Goal: Communication & Community: Answer question/provide support

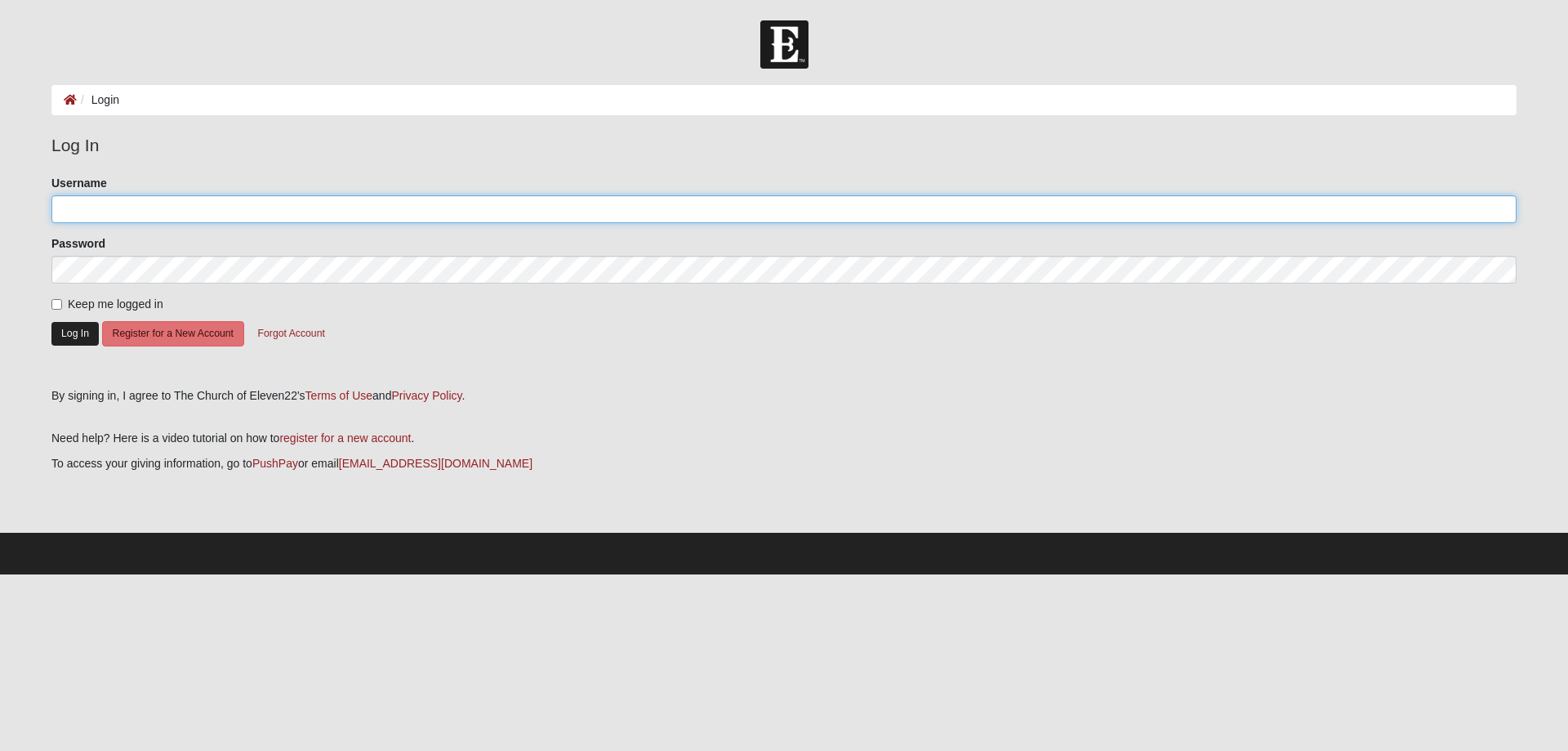
type input "KatDonaldson1"
click at [69, 333] on button "Log In" at bounding box center [75, 333] width 48 height 23
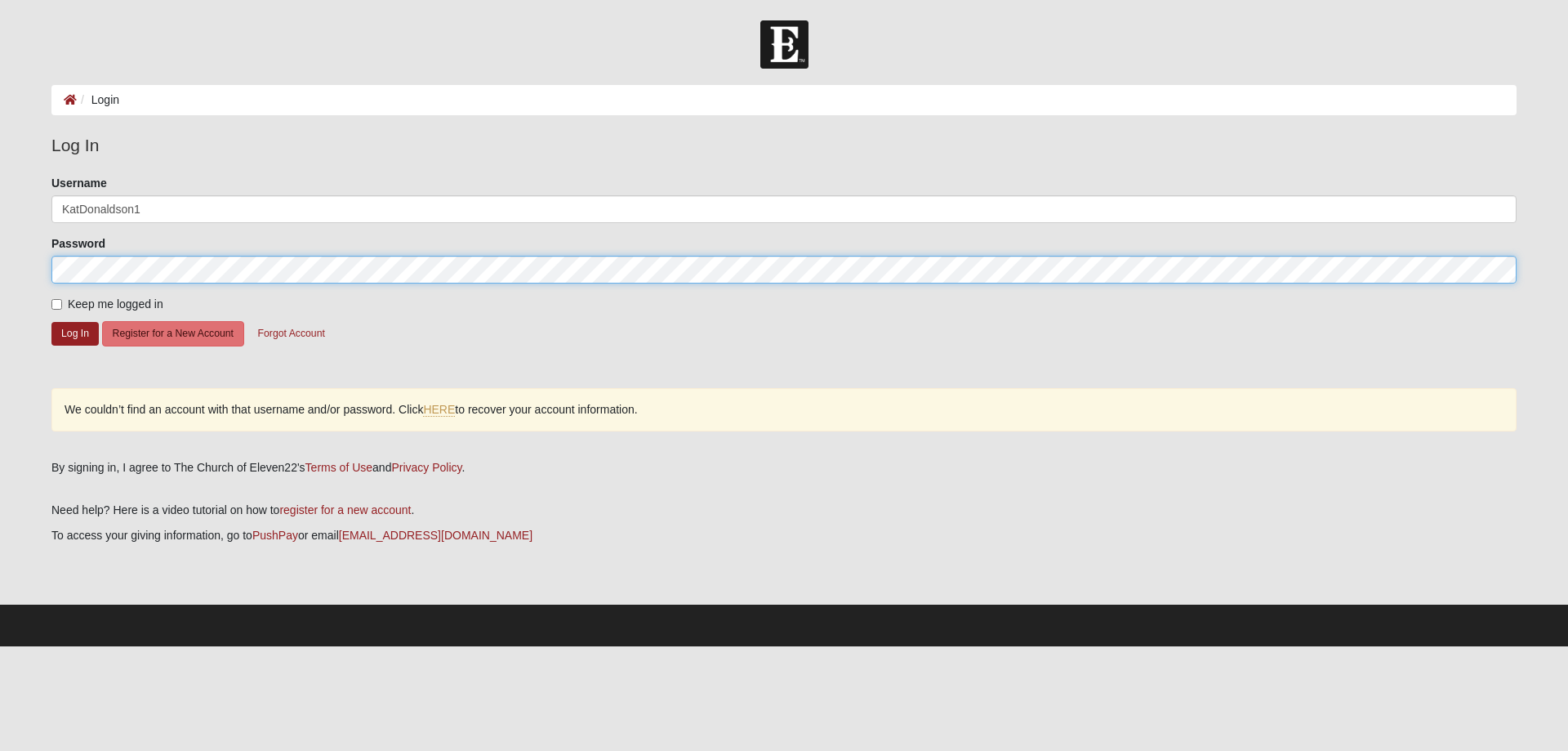
click at [0, 265] on html "Log In Login Login Error Log In Please correct the following: Username KatDonal…" at bounding box center [784, 323] width 1568 height 646
click at [51, 322] on button "Log In" at bounding box center [75, 333] width 48 height 23
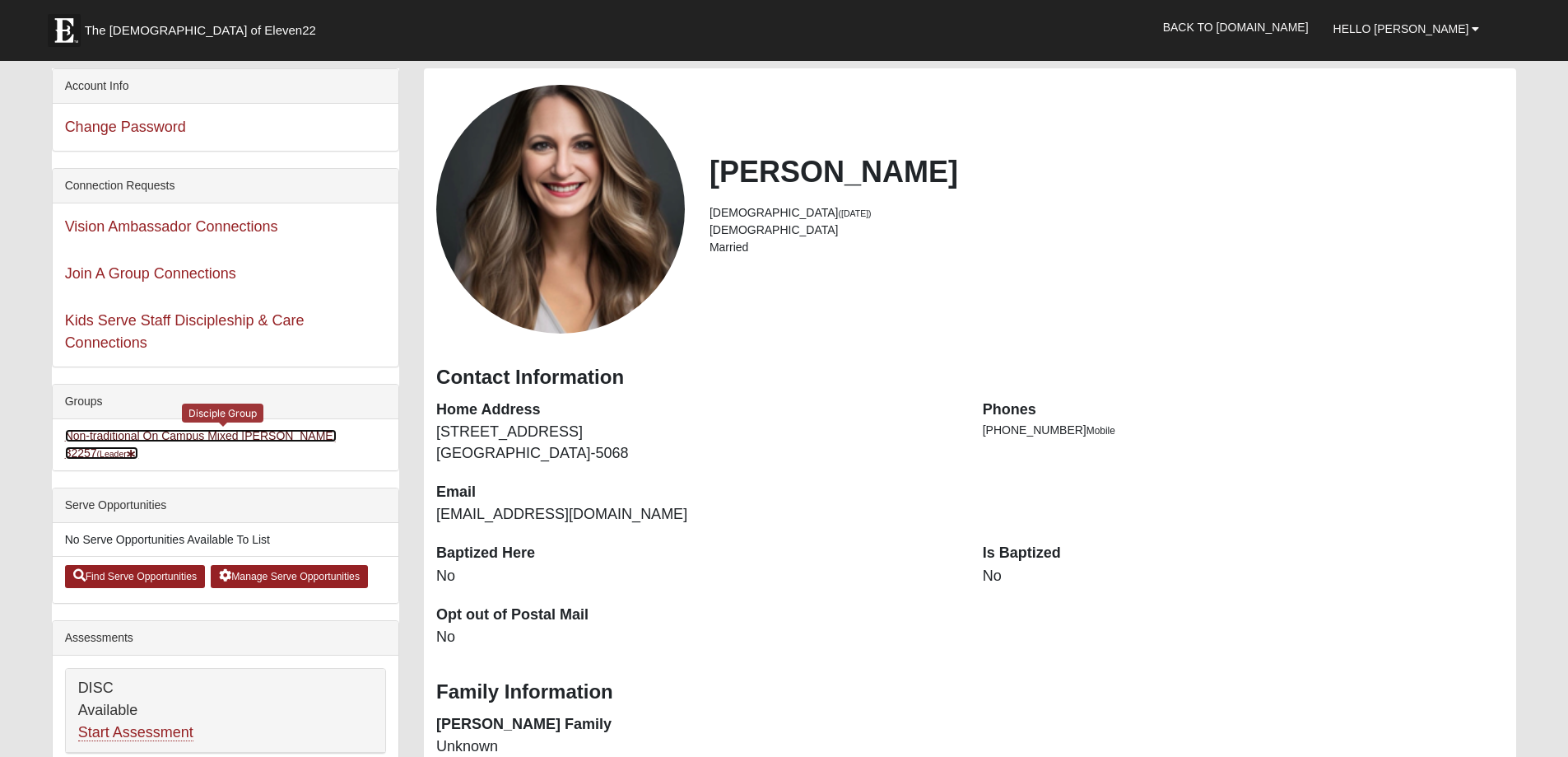
click at [222, 436] on link "Non-traditional On Campus Mixed Donaldson 32257 (Leader )" at bounding box center [200, 444] width 272 height 31
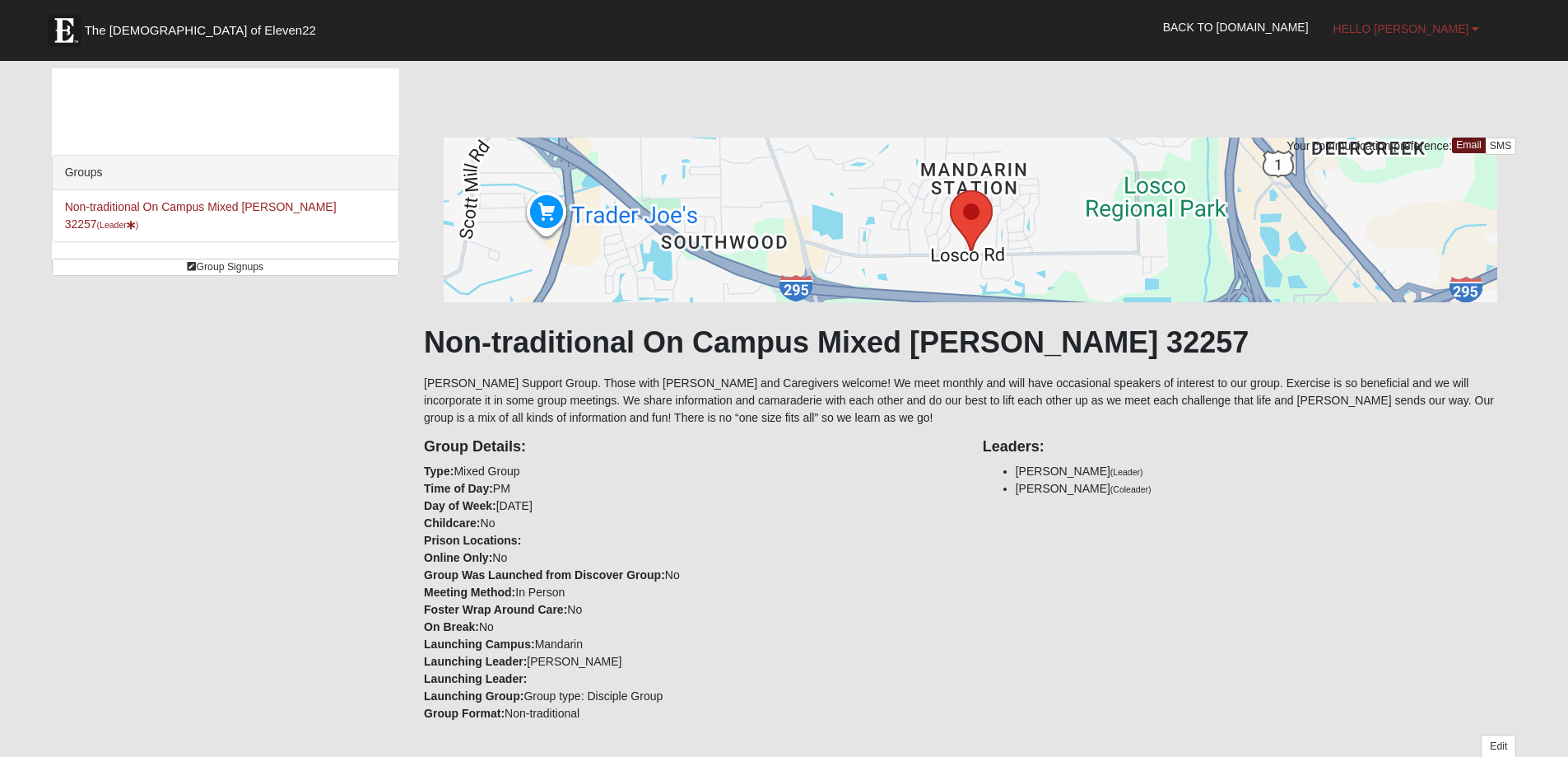
click at [1421, 24] on span "Hello Katheryn" at bounding box center [1402, 28] width 136 height 13
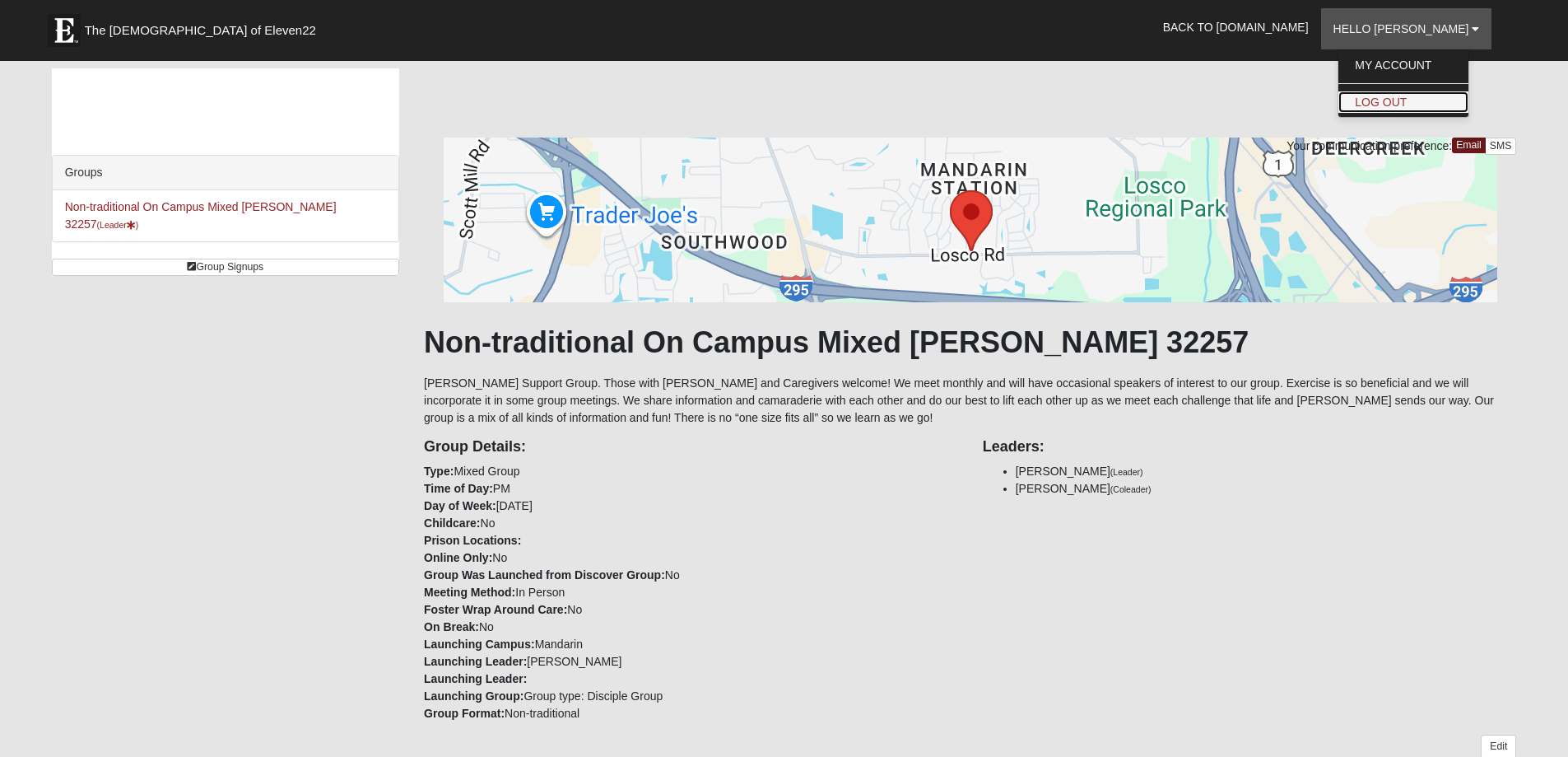
click at [1424, 100] on link "Log Out" at bounding box center [1403, 102] width 130 height 22
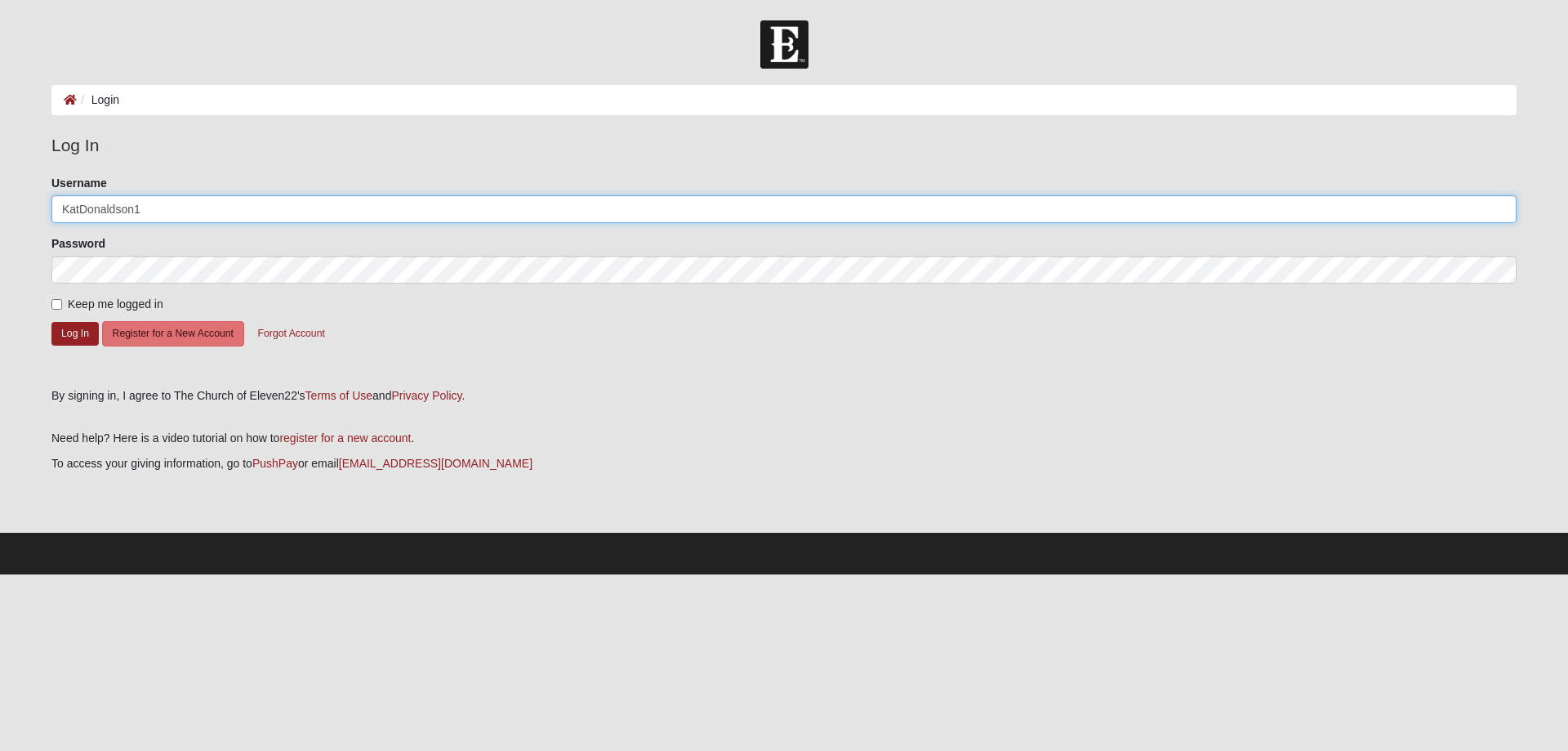
drag, startPoint x: 173, startPoint y: 207, endPoint x: 33, endPoint y: 216, distance: 140.3
click at [33, 216] on form "Log In Login Login Error Log In Please correct the following: Username KatDonal…" at bounding box center [784, 297] width 1568 height 554
type input "EricE25"
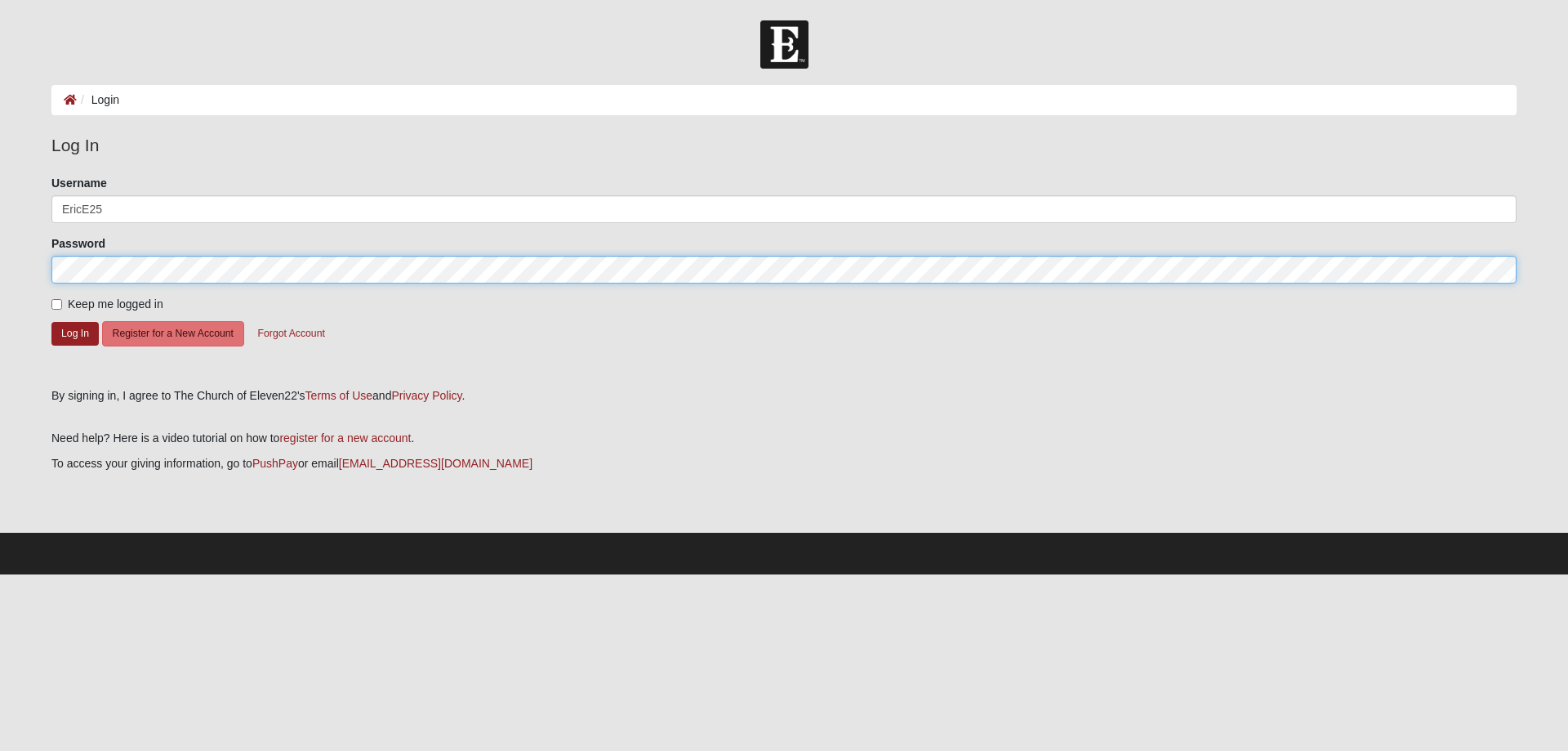
click at [0, 275] on html "Log In Login Login Error Log In Please correct the following: Username EricE25 …" at bounding box center [784, 287] width 1568 height 574
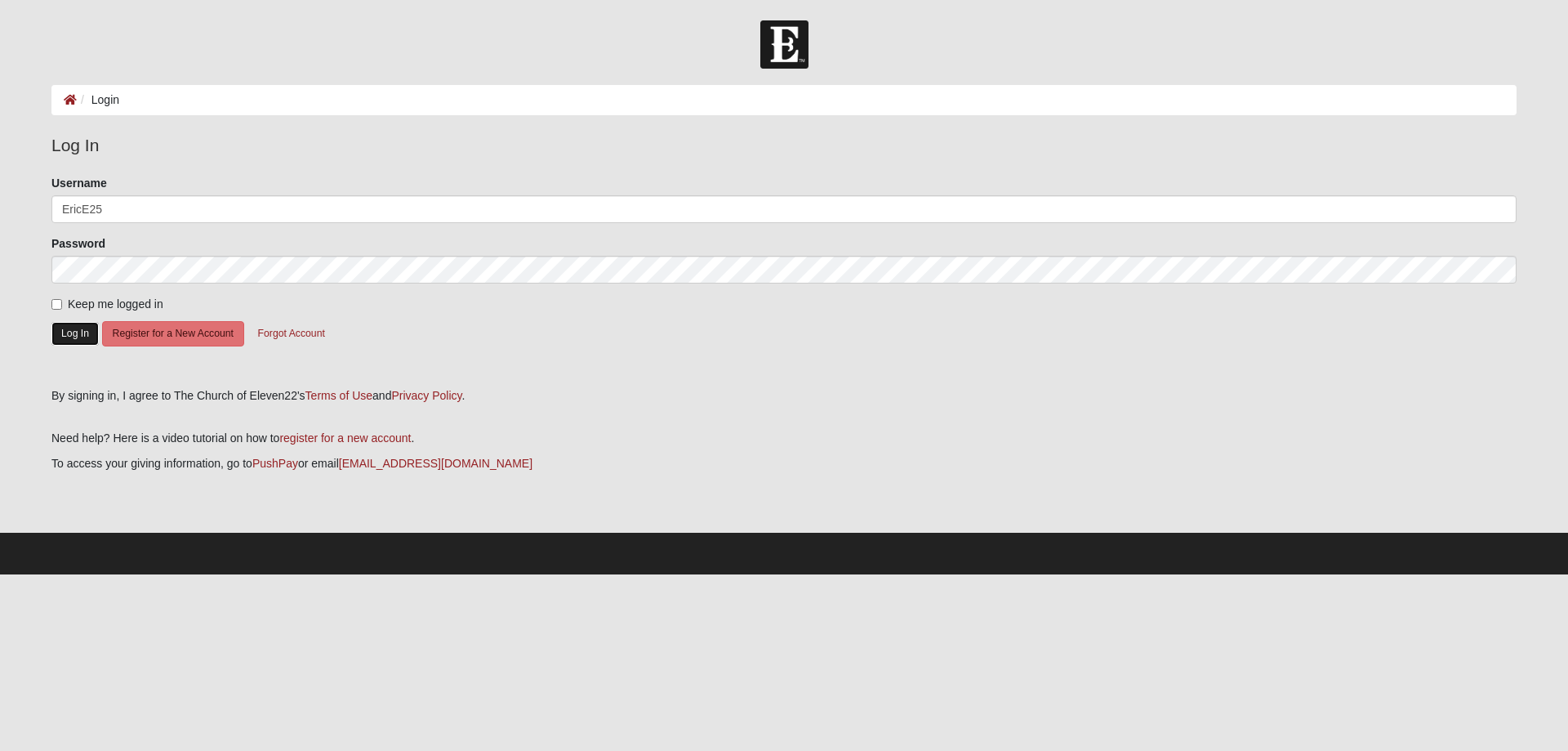
click at [85, 335] on button "Log In" at bounding box center [75, 333] width 48 height 23
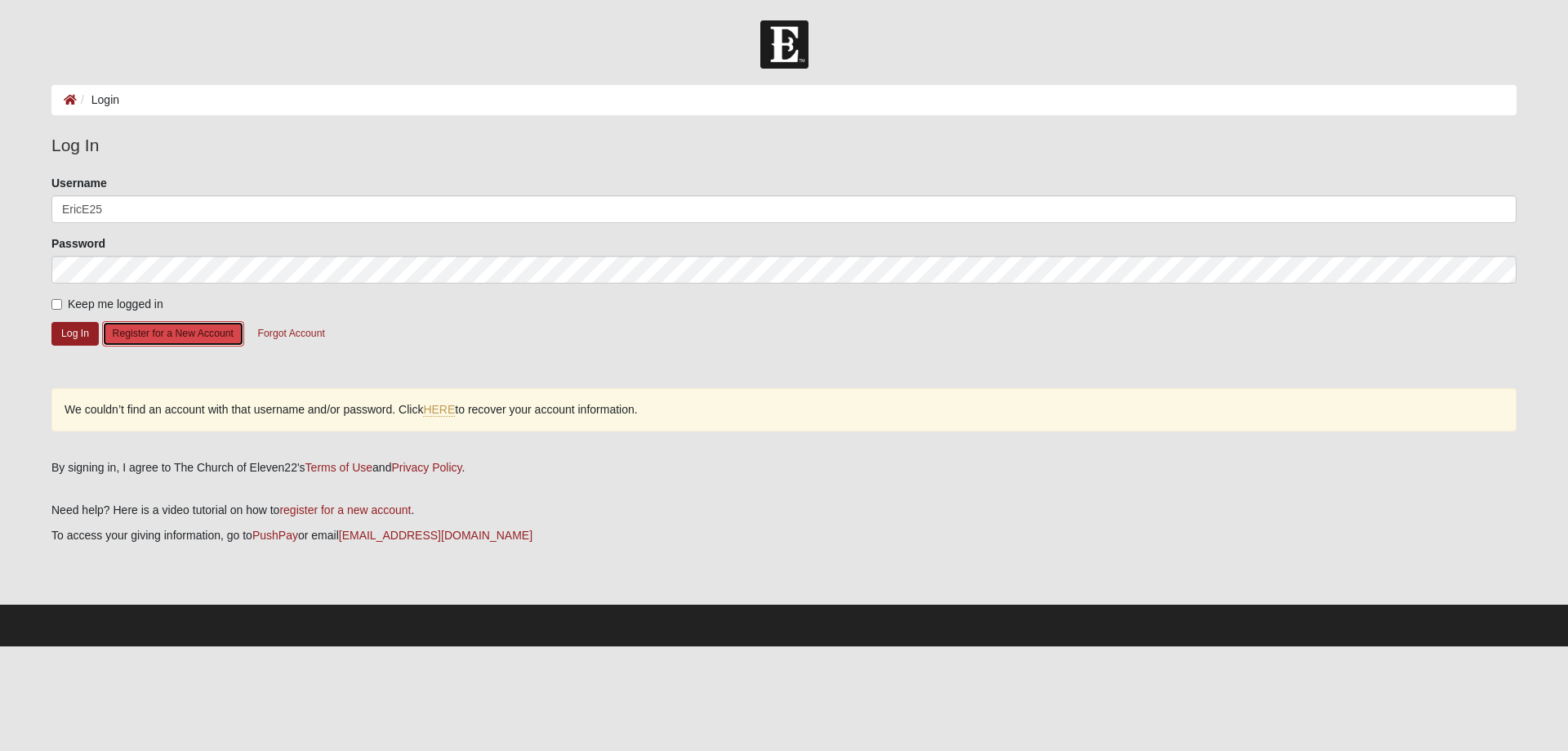
click at [186, 335] on button "Register for a New Account" at bounding box center [173, 333] width 142 height 25
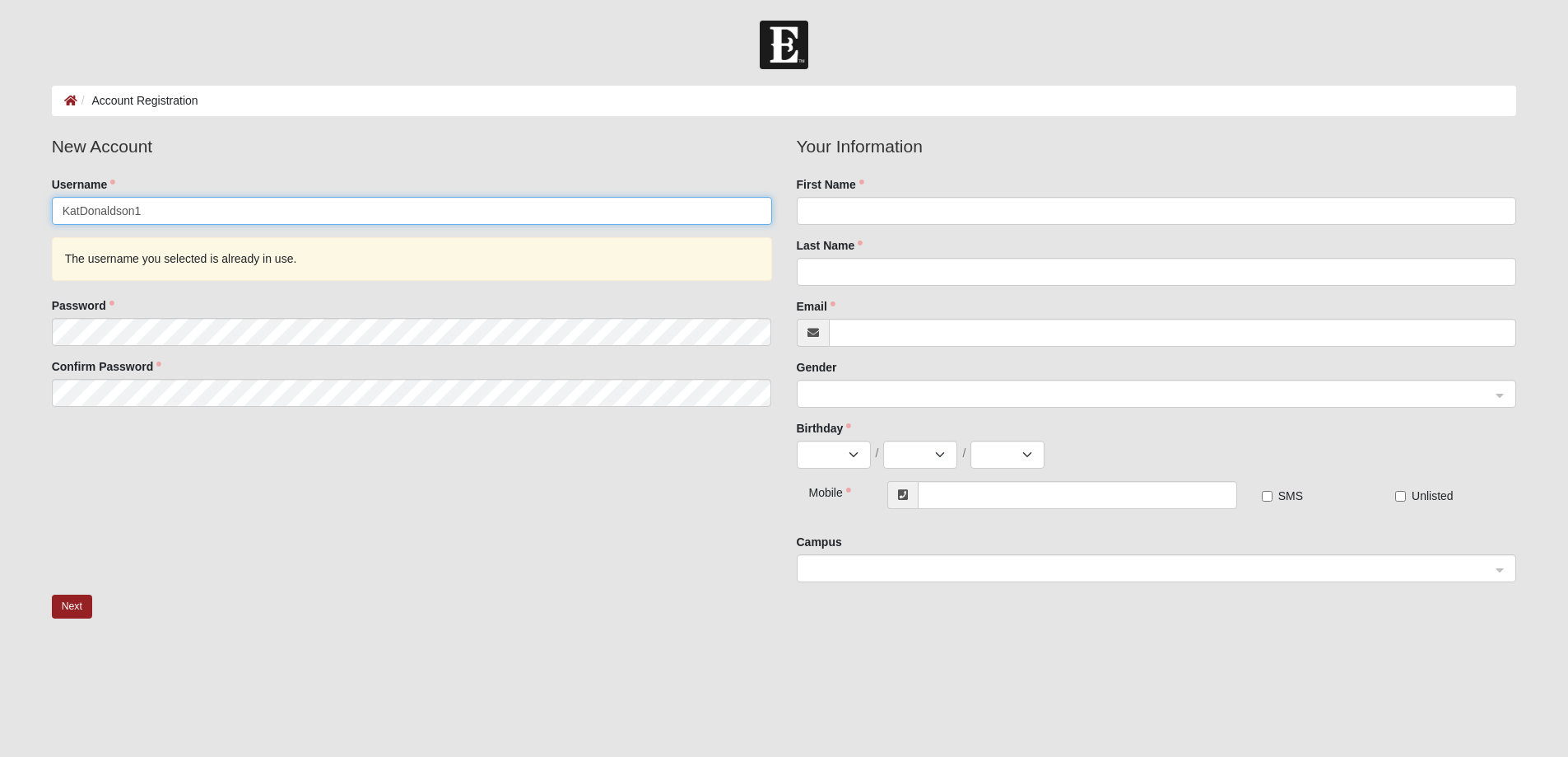
drag, startPoint x: 181, startPoint y: 212, endPoint x: 58, endPoint y: 215, distance: 123.0
click at [58, 215] on input "KatDonaldson1" at bounding box center [411, 210] width 720 height 28
type input "EricE25"
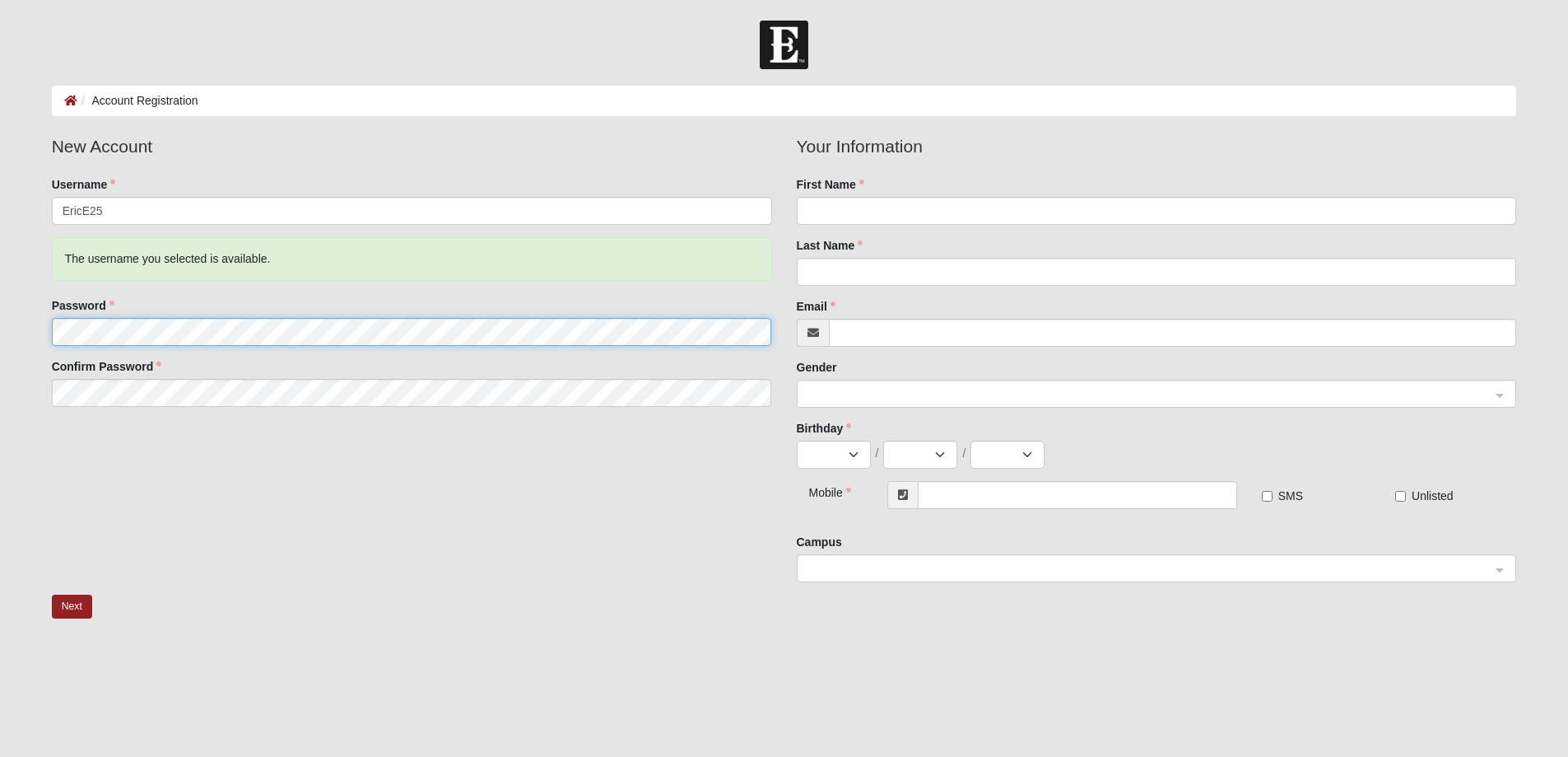
click at [44, 335] on fieldset "New Account Username EricE25 The username you selected is available. Password C…" at bounding box center [411, 276] width 745 height 286
click at [858, 209] on input "First Name" at bounding box center [1157, 210] width 720 height 28
type input "Eric"
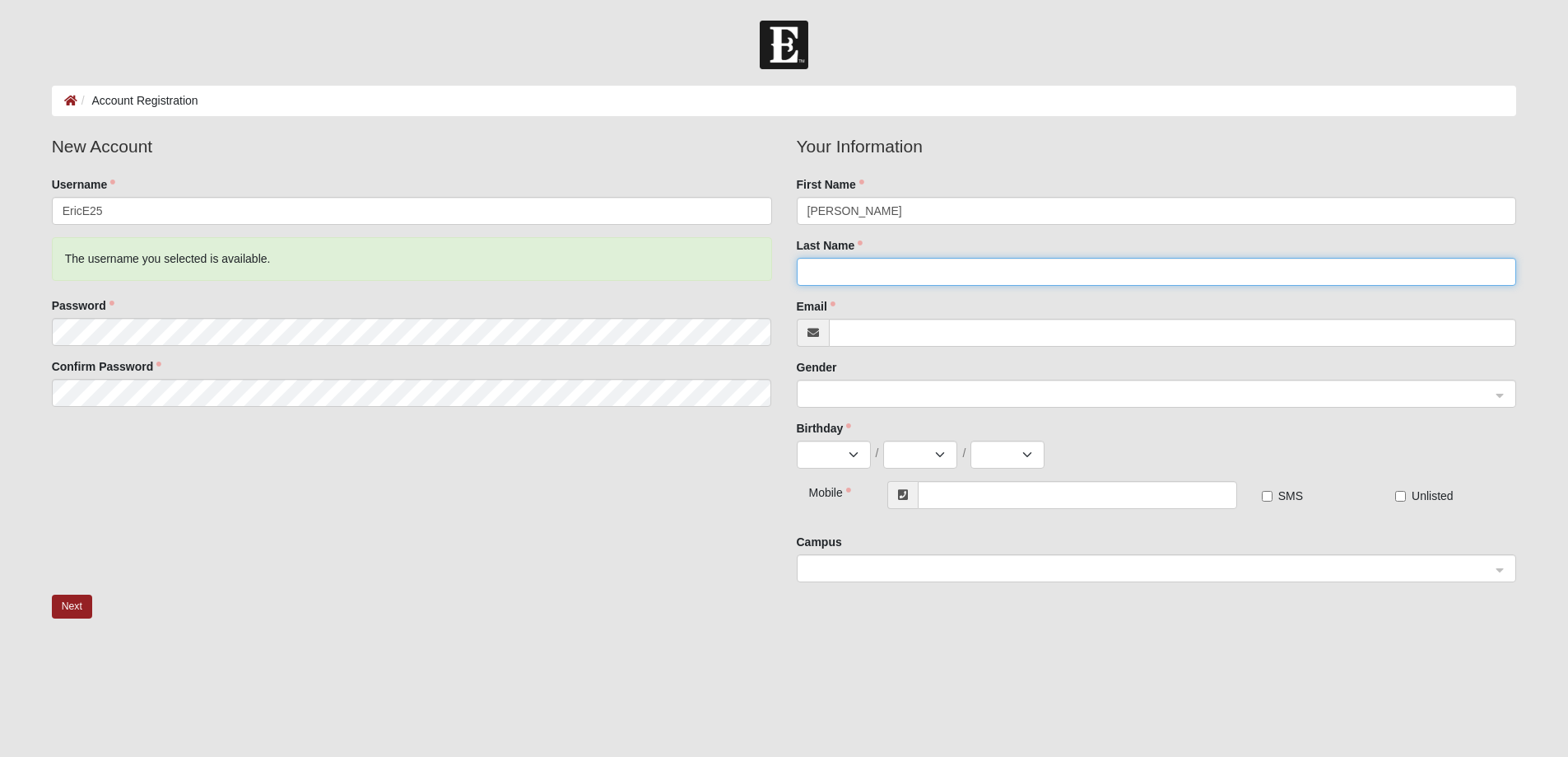
click at [871, 265] on input "Last Name" at bounding box center [1157, 272] width 720 height 28
type input "Etze"
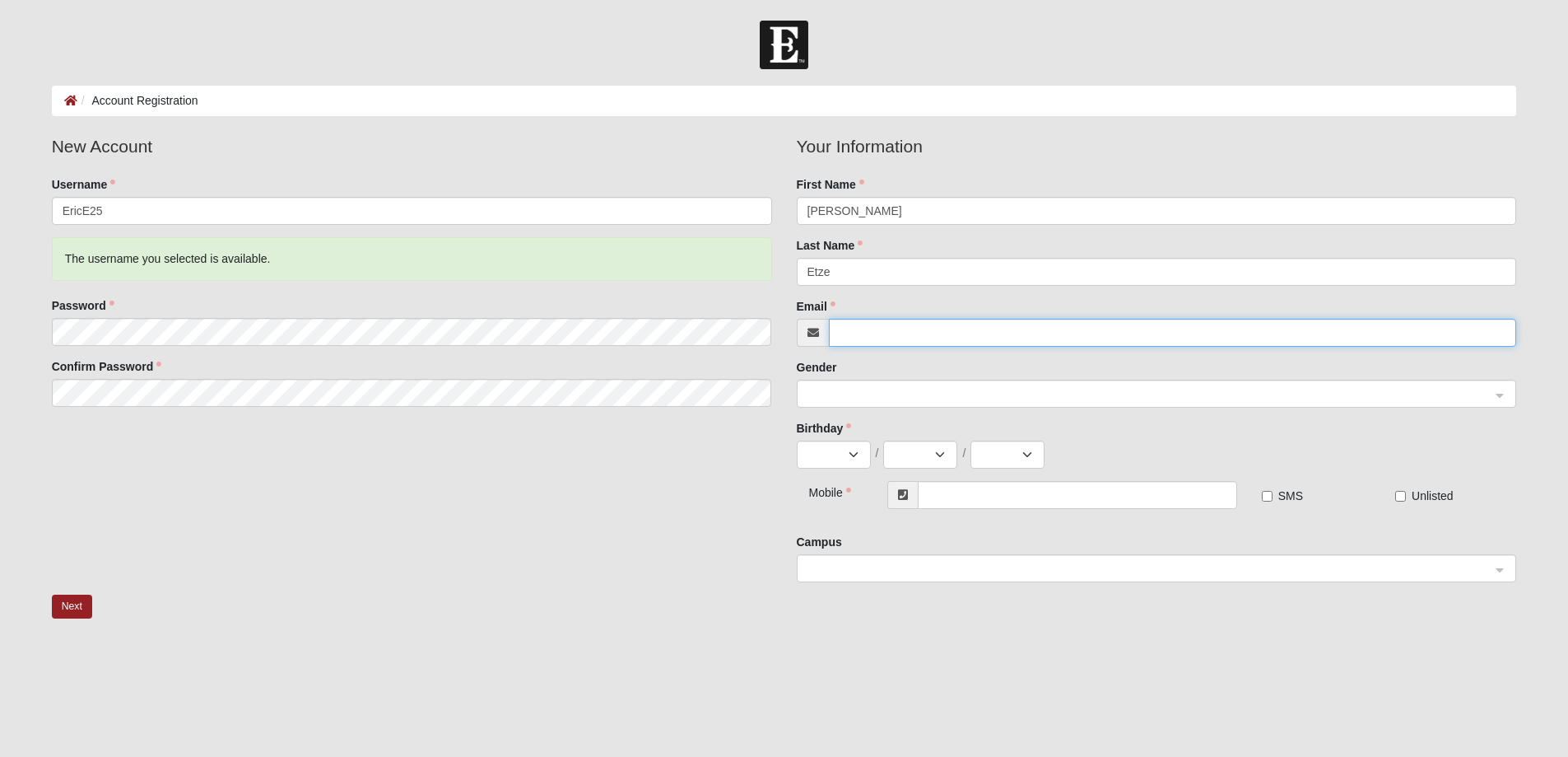
click at [893, 329] on input "Email" at bounding box center [1173, 333] width 688 height 28
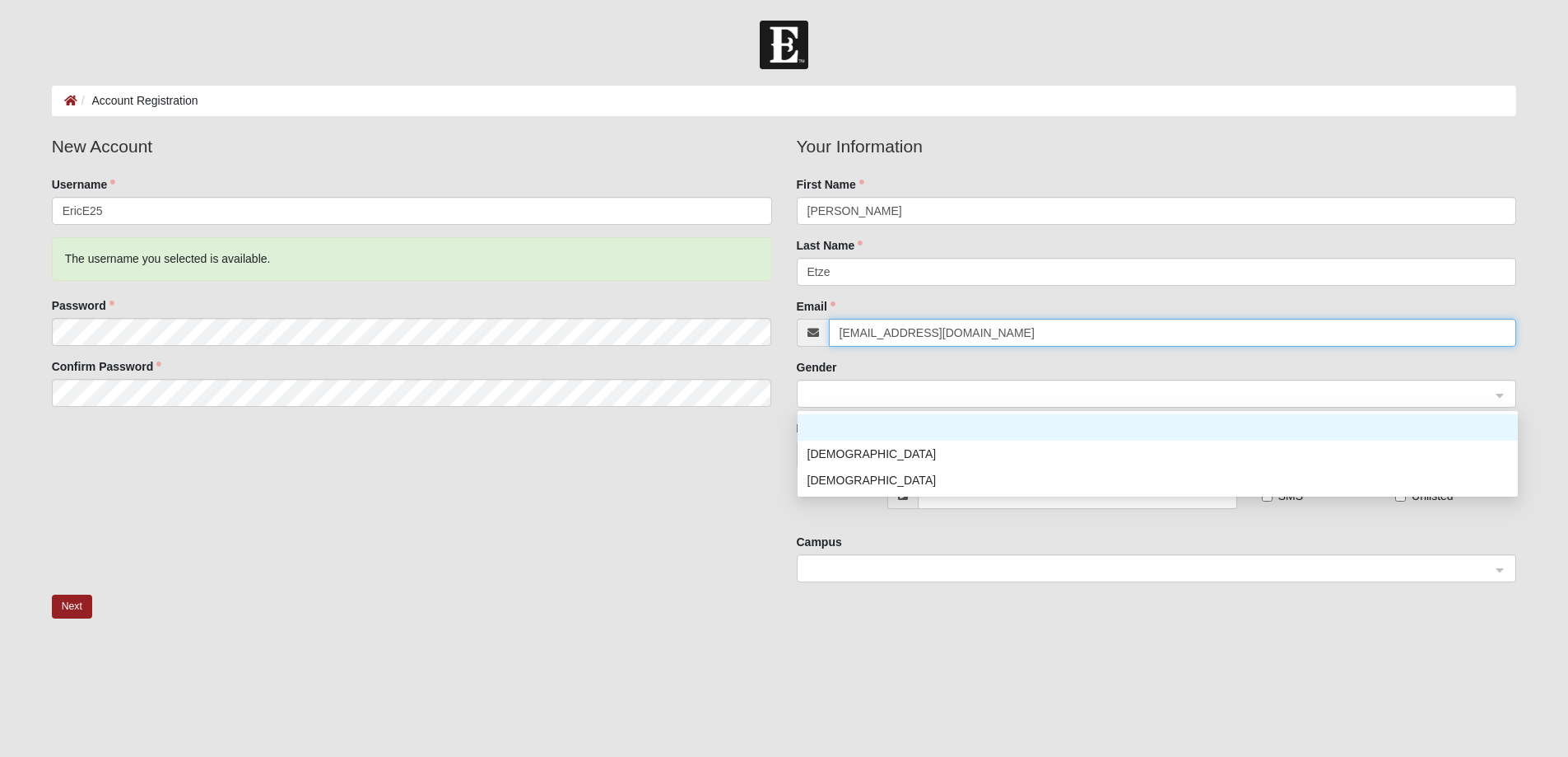
click at [868, 395] on span at bounding box center [1150, 394] width 684 height 18
type input "[EMAIL_ADDRESS][DOMAIN_NAME]"
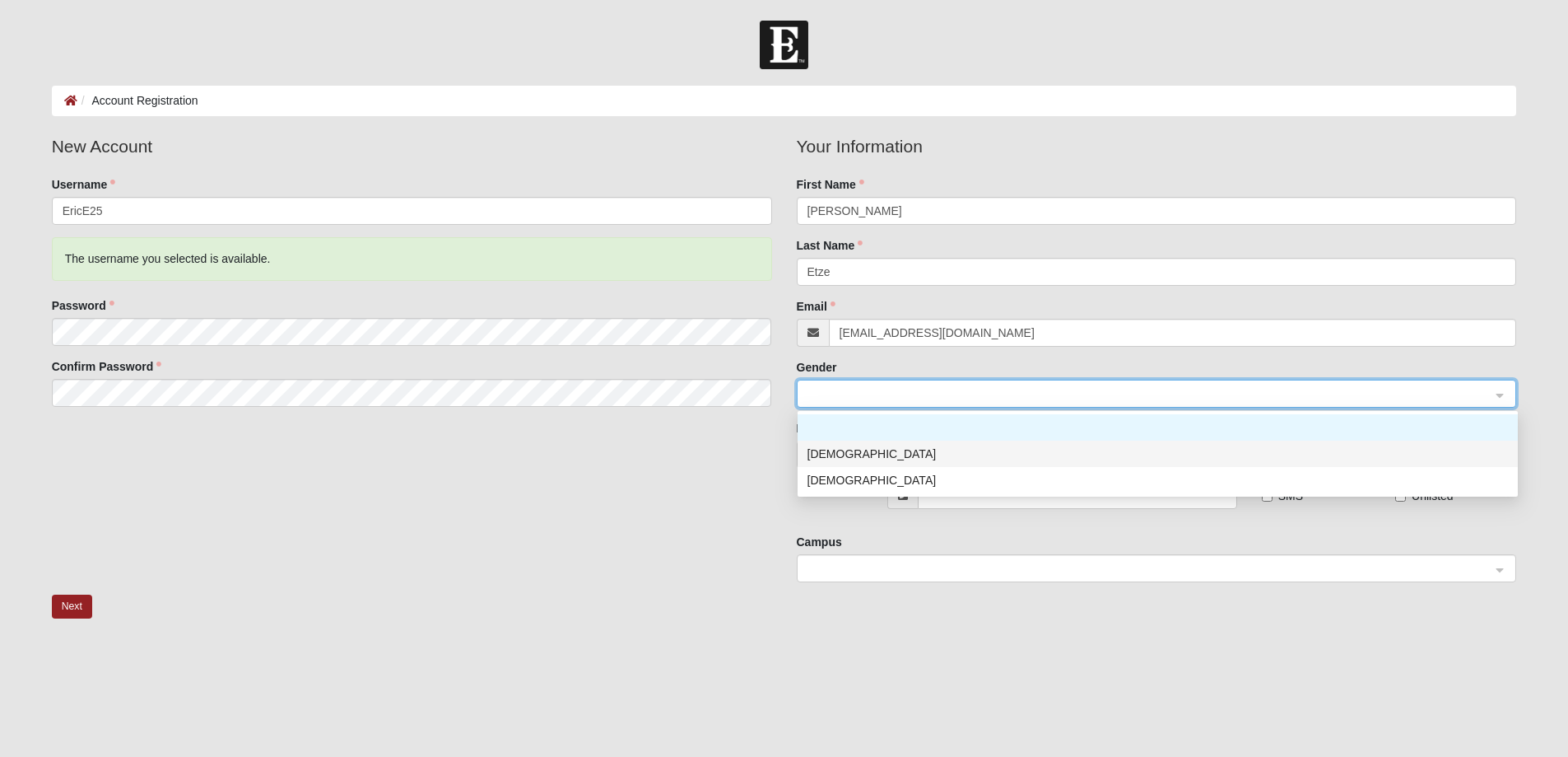
click at [829, 458] on div "Male" at bounding box center [1158, 453] width 700 height 18
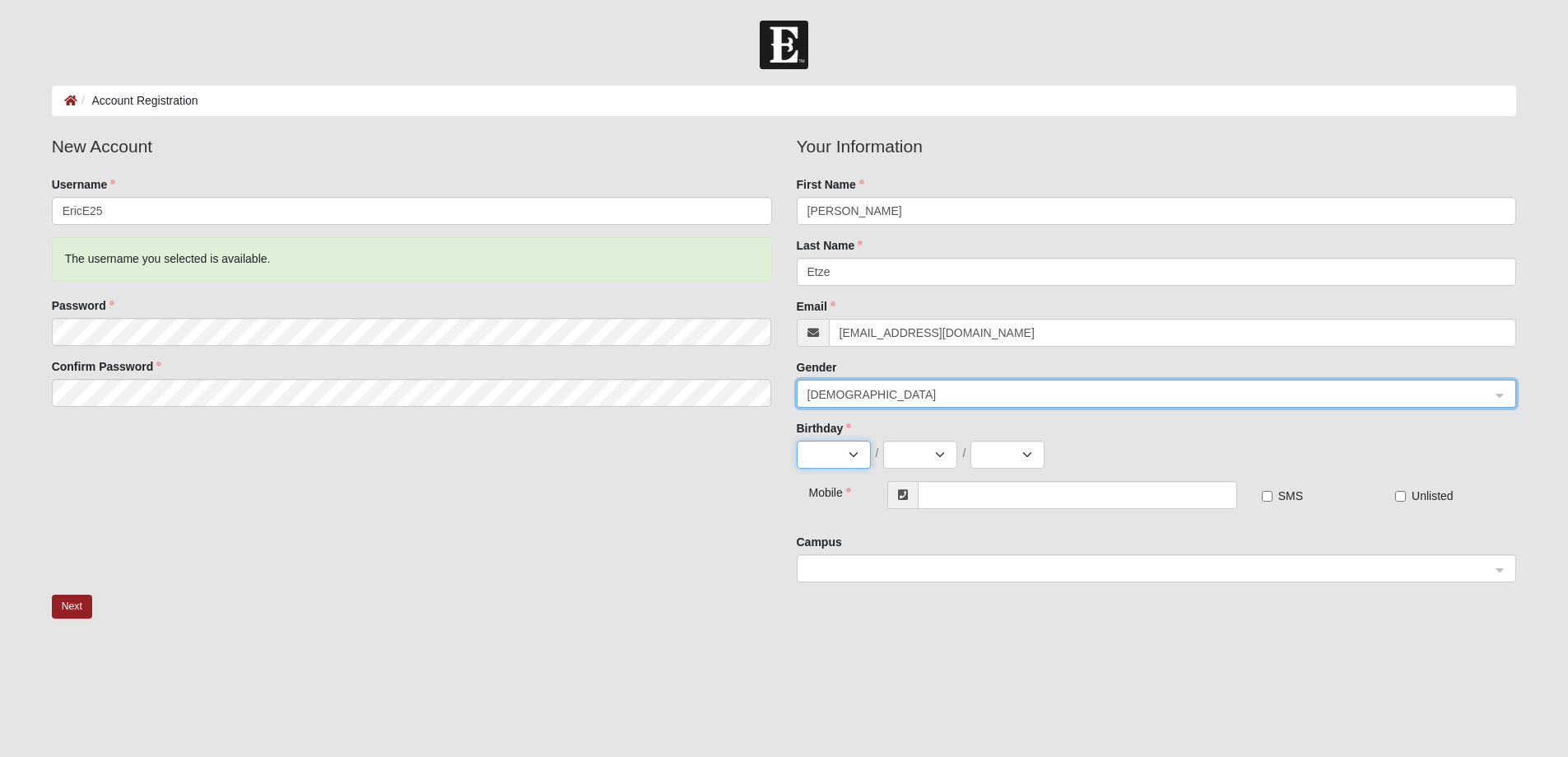
click at [834, 453] on select "Jan Feb Mar Apr May Jun Jul Aug Sep Oct Nov Dec" at bounding box center [834, 454] width 74 height 28
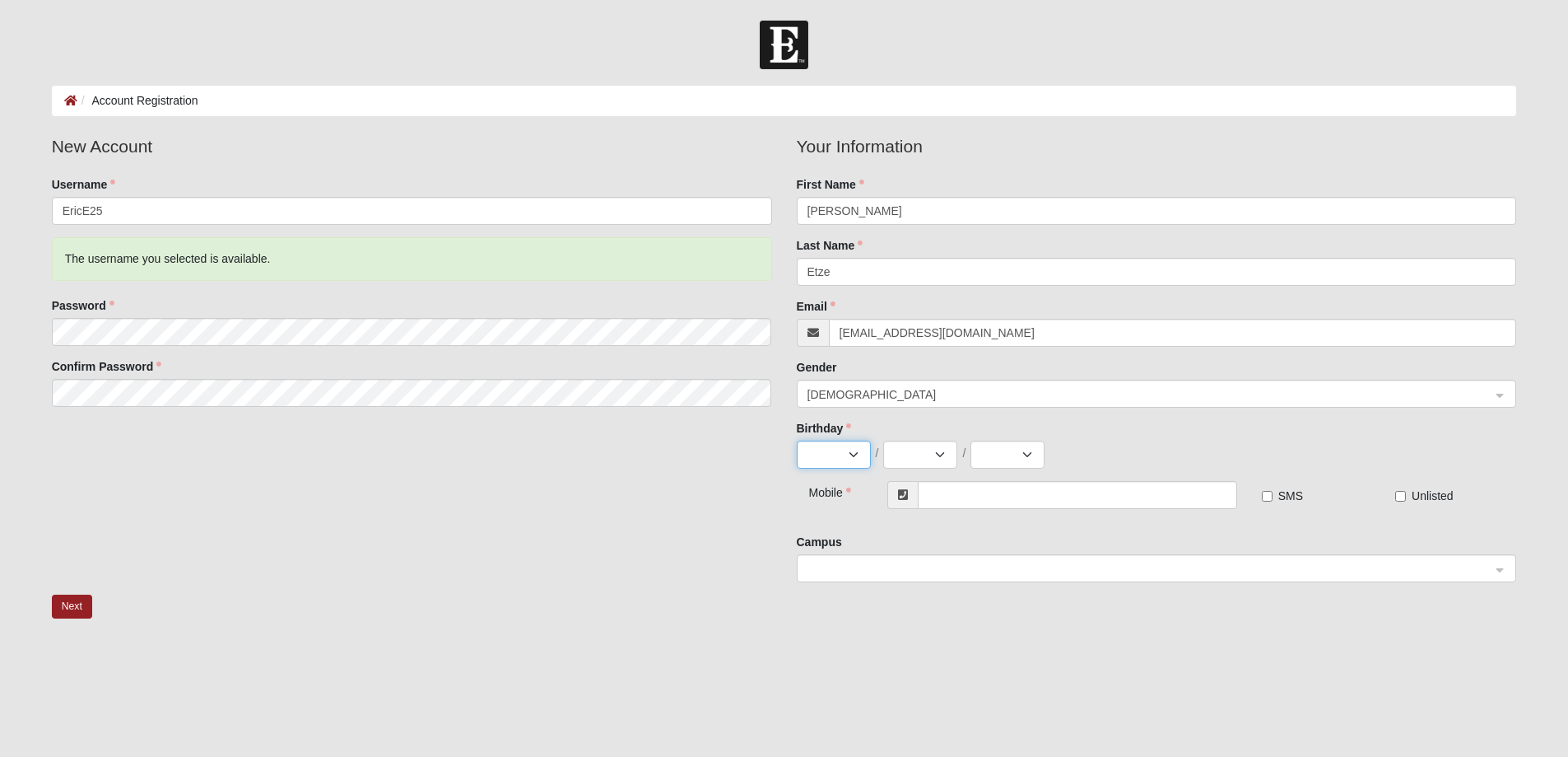
select select "6"
click at [797, 440] on select "Jan Feb Mar Apr May Jun Jul Aug Sep Oct Nov Dec" at bounding box center [834, 454] width 74 height 28
click at [904, 445] on select "1 2 3 4 5 6 7 8 9 10 11 12 13 14 15 16 17 18 19 20 21 22 23 24 25 26 27 28 29 30" at bounding box center [920, 454] width 74 height 28
select select "13"
click at [884, 440] on select "1 2 3 4 5 6 7 8 9 10 11 12 13 14 15 16 17 18 19 20 21 22 23 24 25 26 27 28 29 30" at bounding box center [920, 454] width 74 height 28
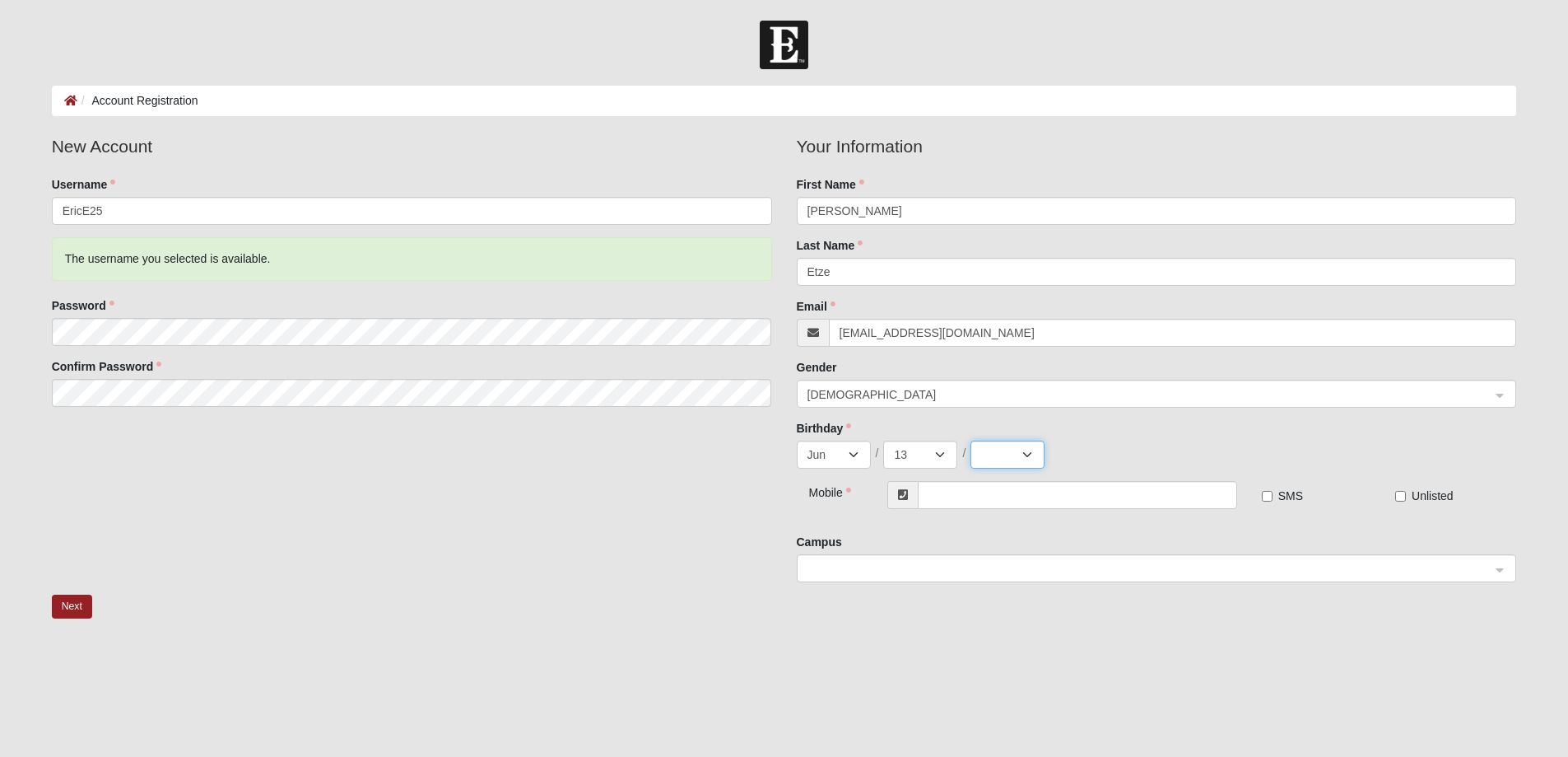
click at [1019, 457] on select "2025 2024 2023 2022 2021 2020 2019 2018 2017 2016 2015 2014 2013 2012 2011 2010…" at bounding box center [1008, 454] width 74 height 28
select select "1966"
click at [1014, 454] on select "2025 2024 2023 2022 2021 2020 2019 2018 2017 2016 2015 2014 2013 2012 2011 2010…" at bounding box center [1008, 454] width 74 height 28
click at [970, 489] on input "text" at bounding box center [1076, 495] width 319 height 28
click at [890, 568] on span at bounding box center [1150, 568] width 684 height 18
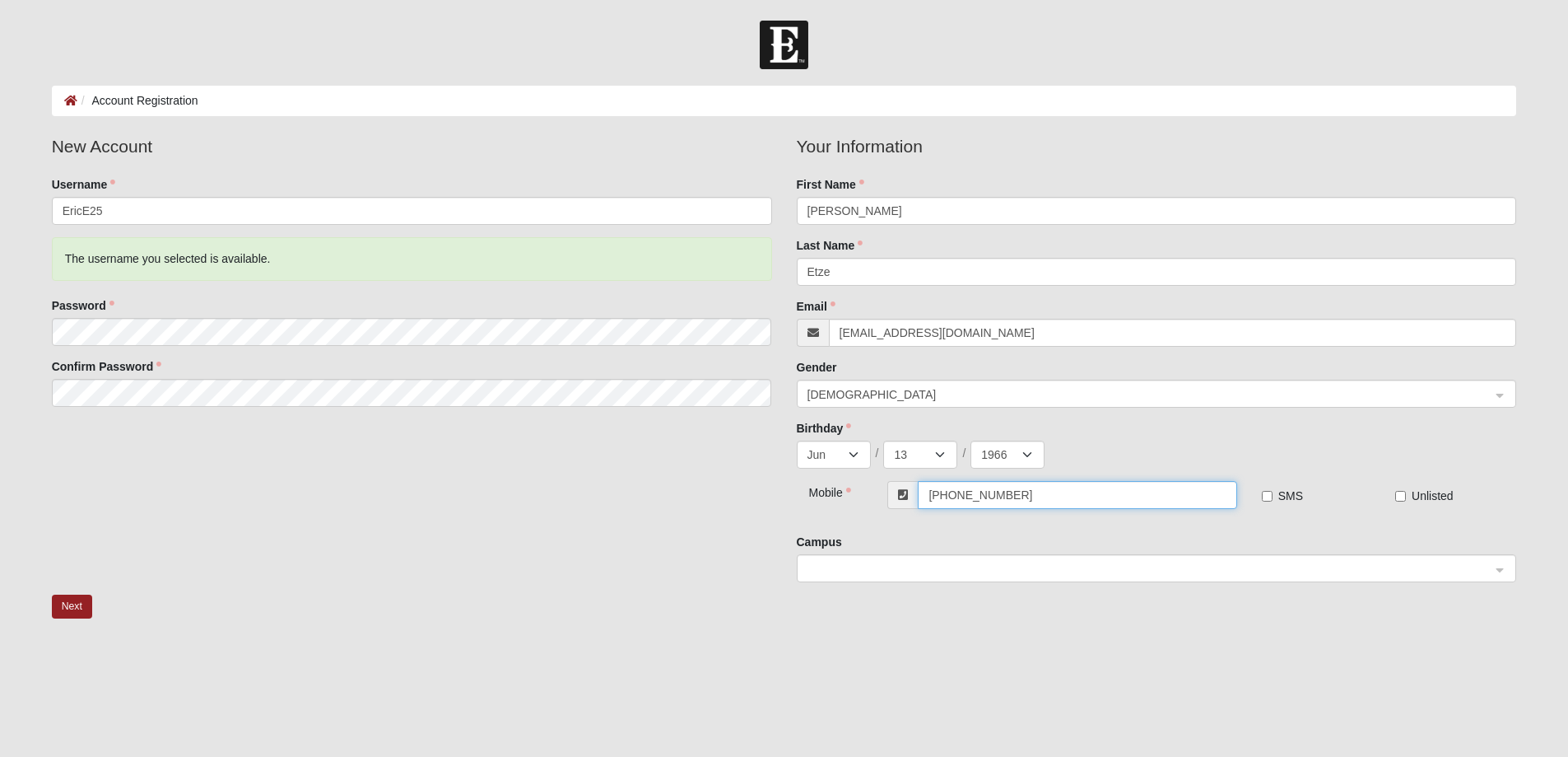
type input "(407) 399-8022"
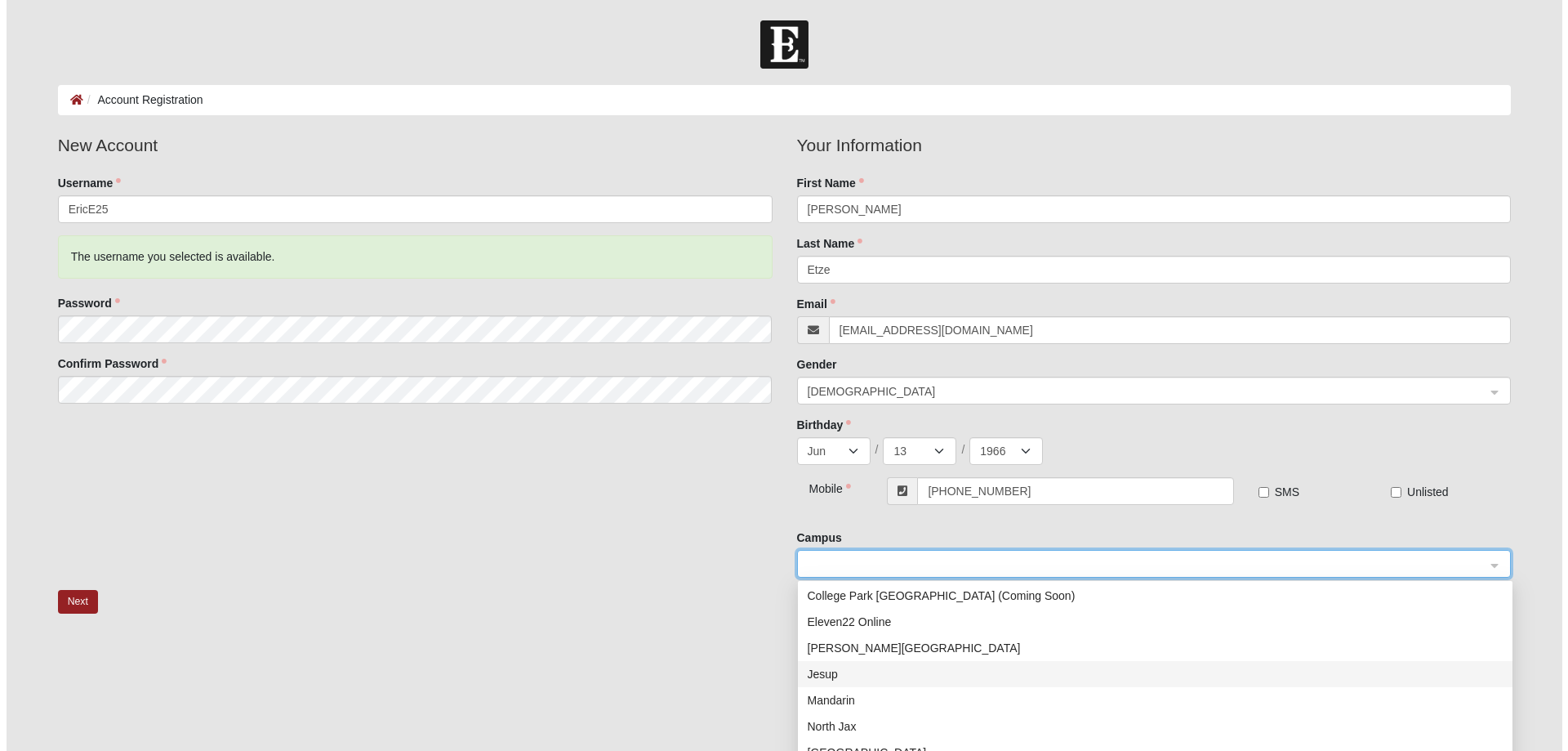
scroll to position [81, 0]
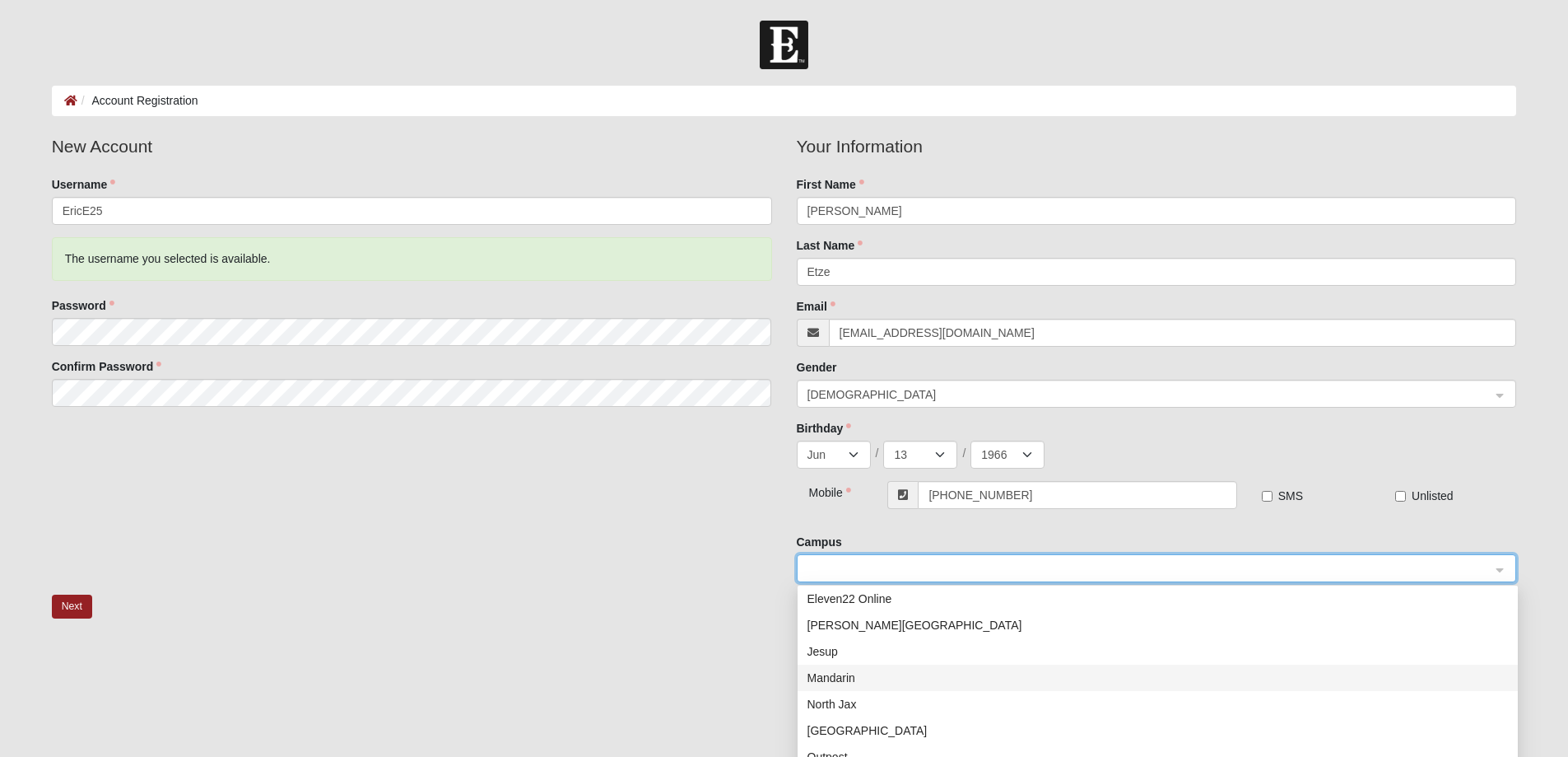
click at [841, 673] on div "Mandarin" at bounding box center [1158, 678] width 700 height 18
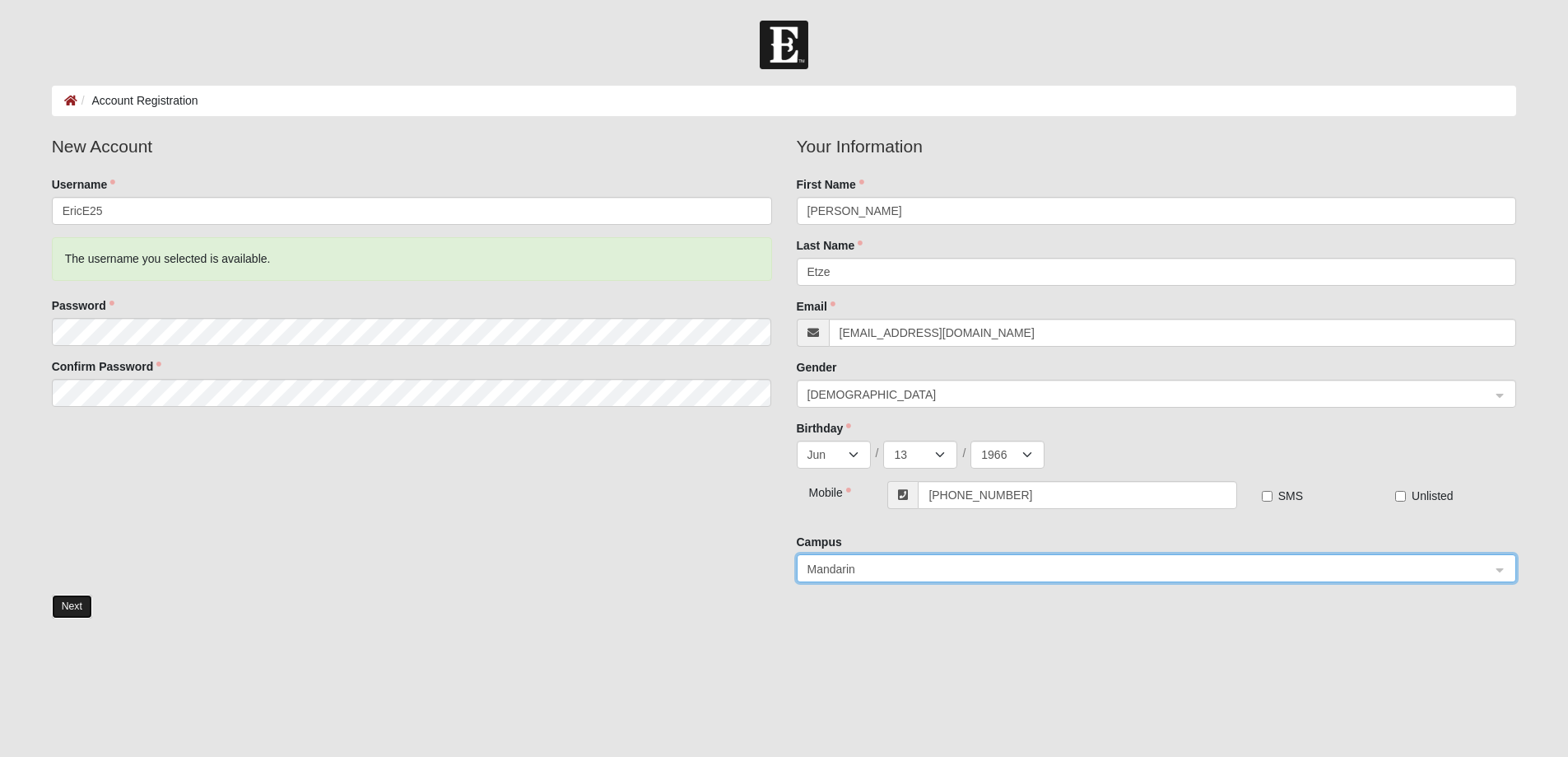
click at [74, 609] on button "Next" at bounding box center [72, 606] width 40 height 24
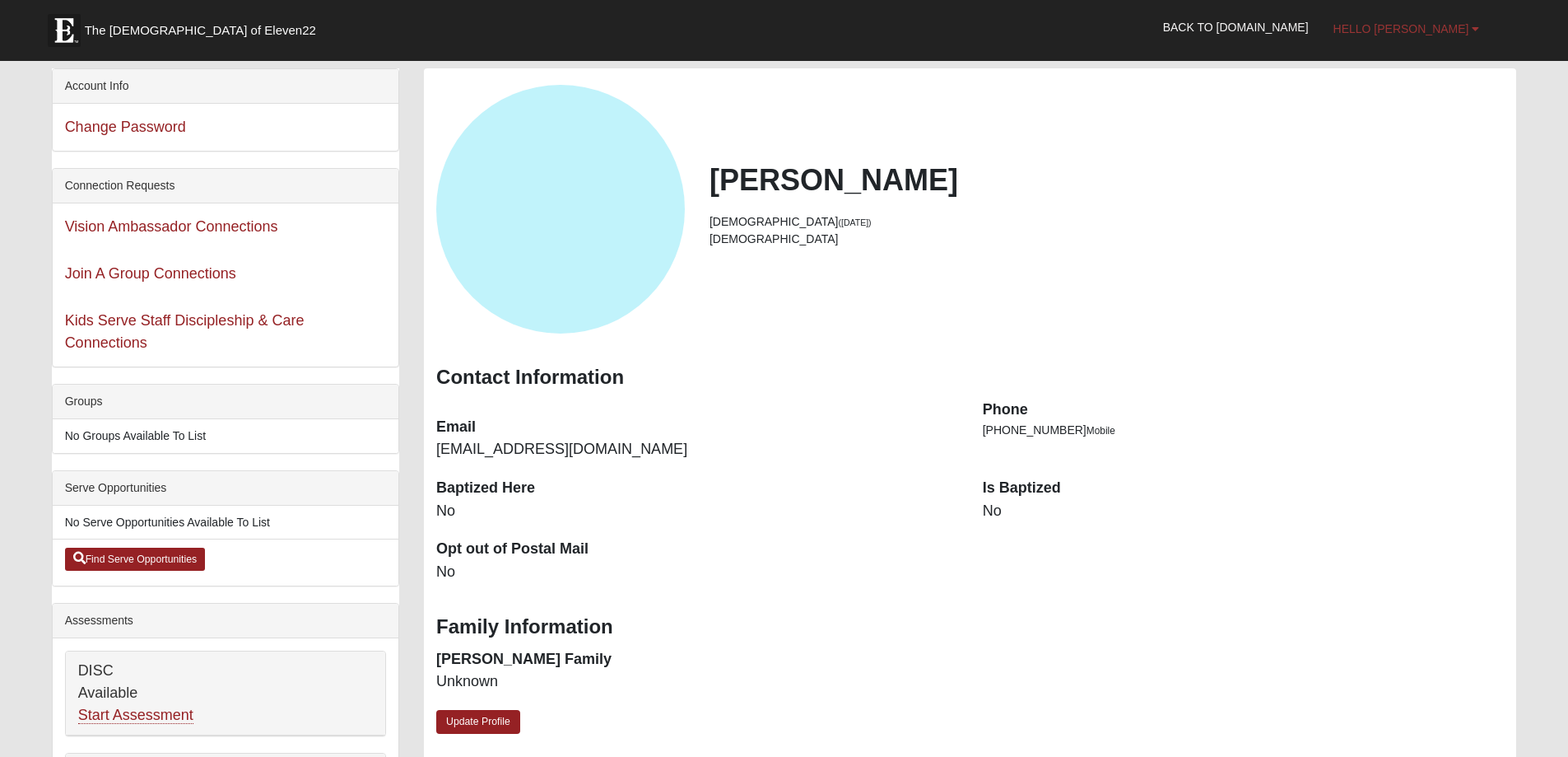
click at [1406, 28] on span "Hello [PERSON_NAME]" at bounding box center [1402, 28] width 136 height 13
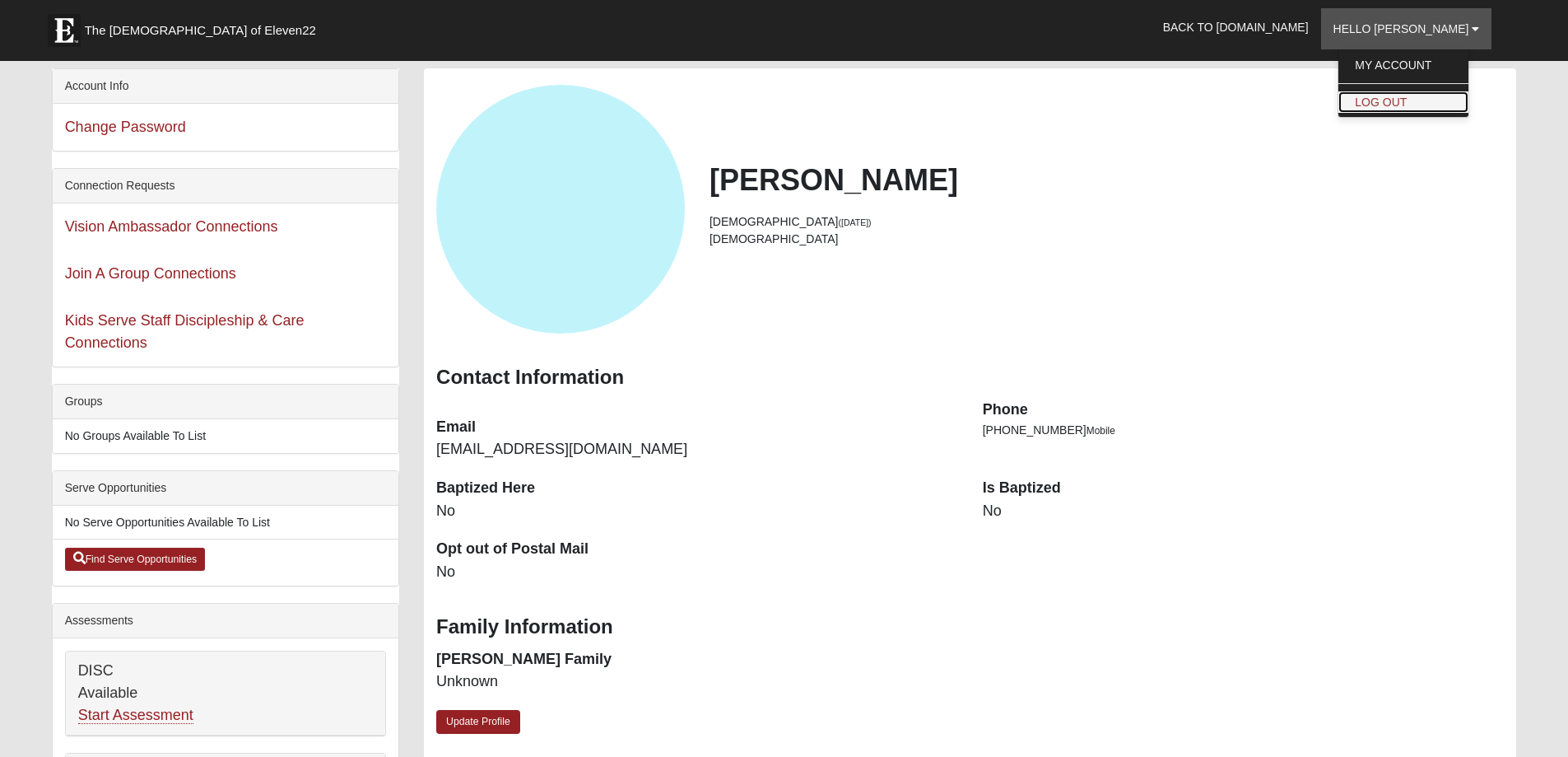
click at [1417, 100] on link "Log Out" at bounding box center [1403, 102] width 130 height 22
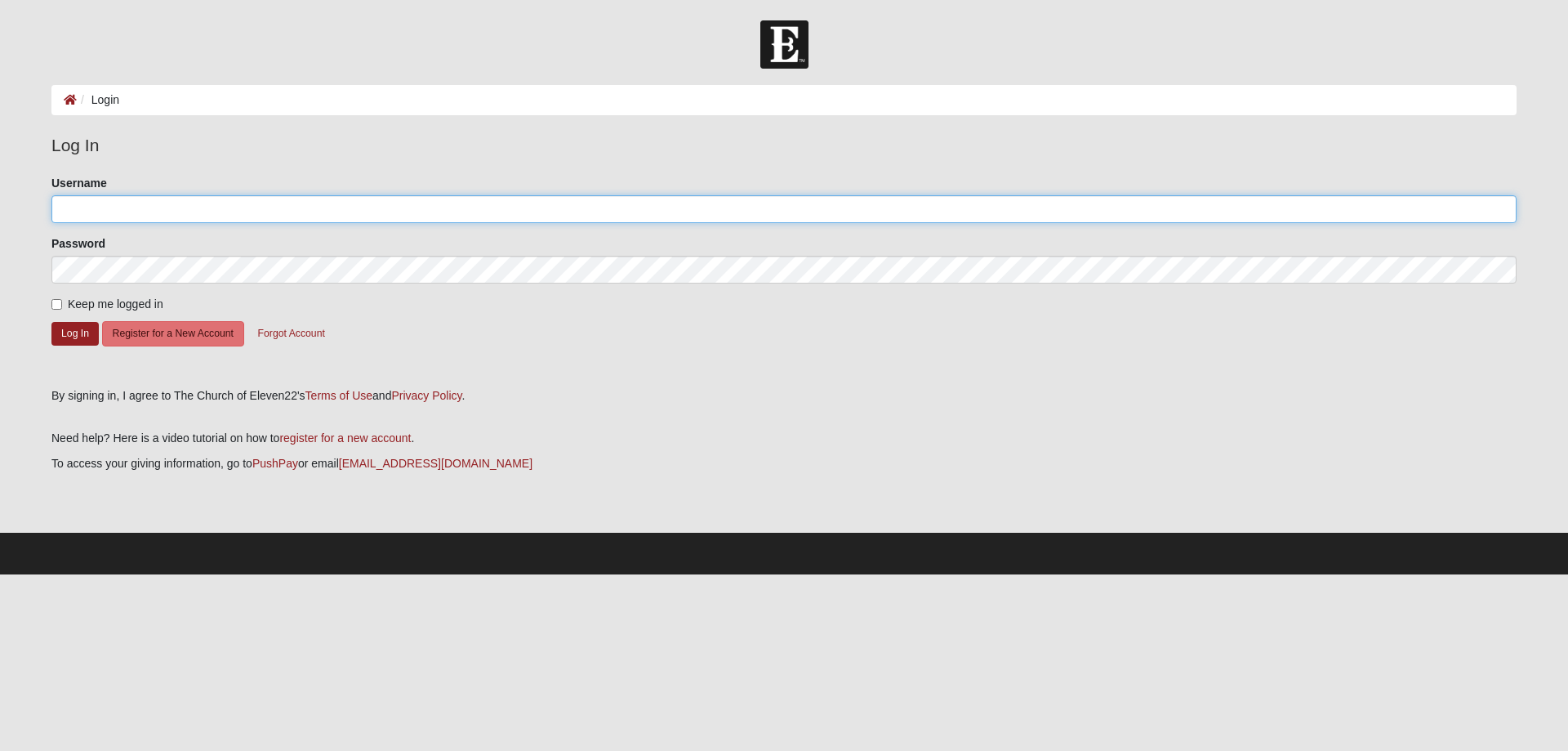
type input "KatDonaldson1"
click at [76, 336] on button "Log In" at bounding box center [75, 333] width 48 height 23
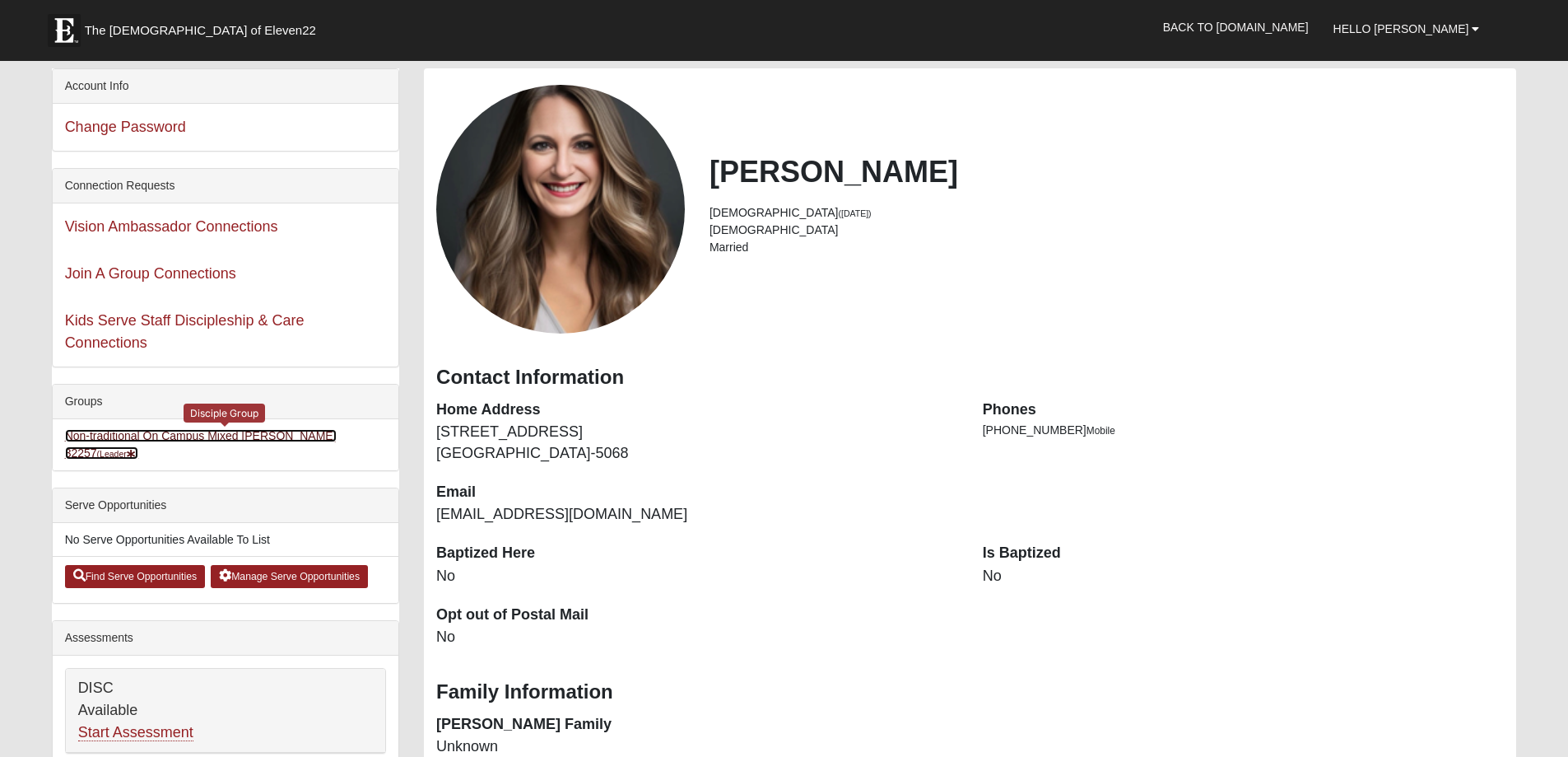
click at [255, 433] on link "Non-traditional On Campus Mixed [PERSON_NAME] 32257 (Leader )" at bounding box center [200, 444] width 272 height 31
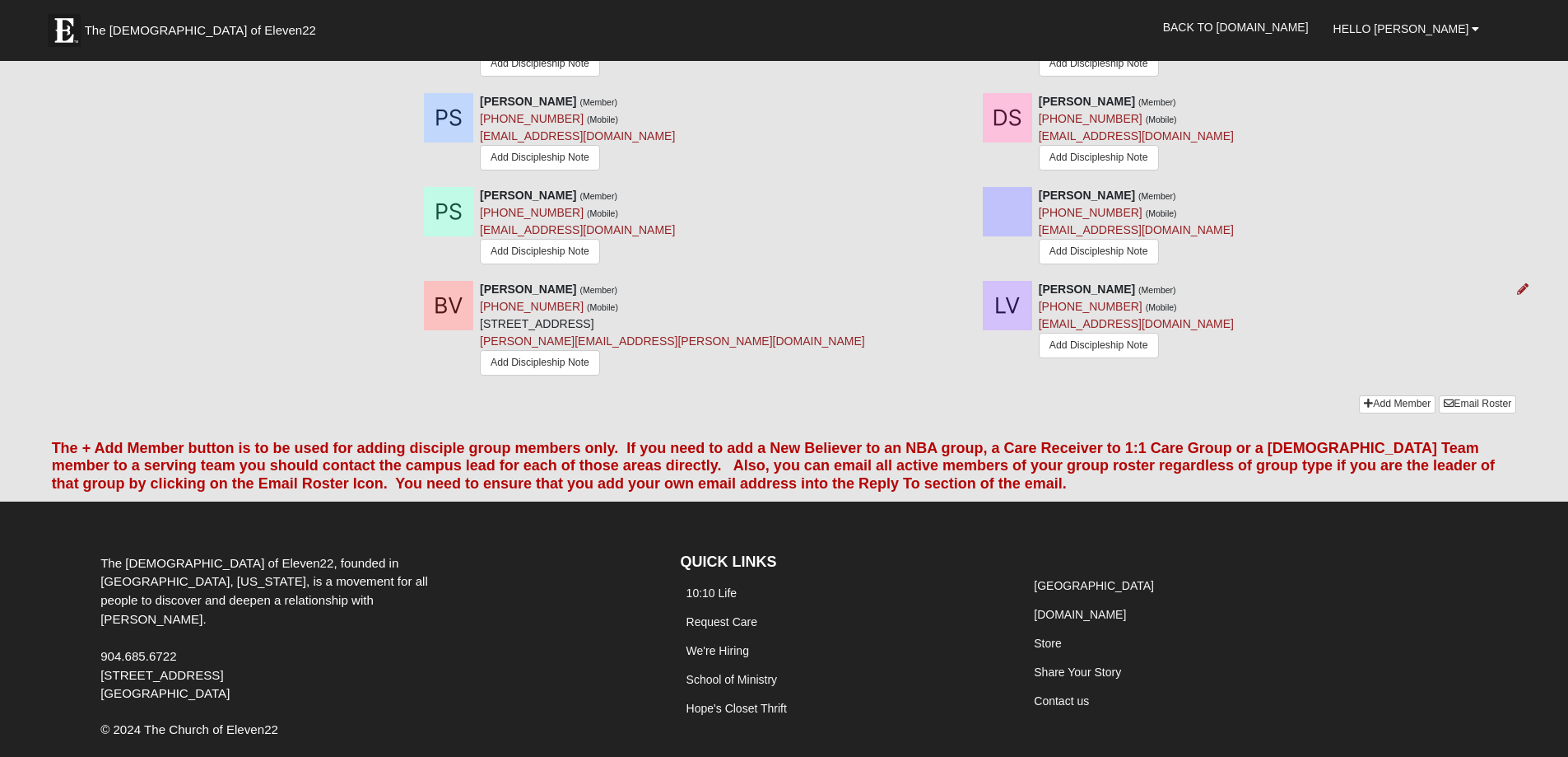
scroll to position [2356, 0]
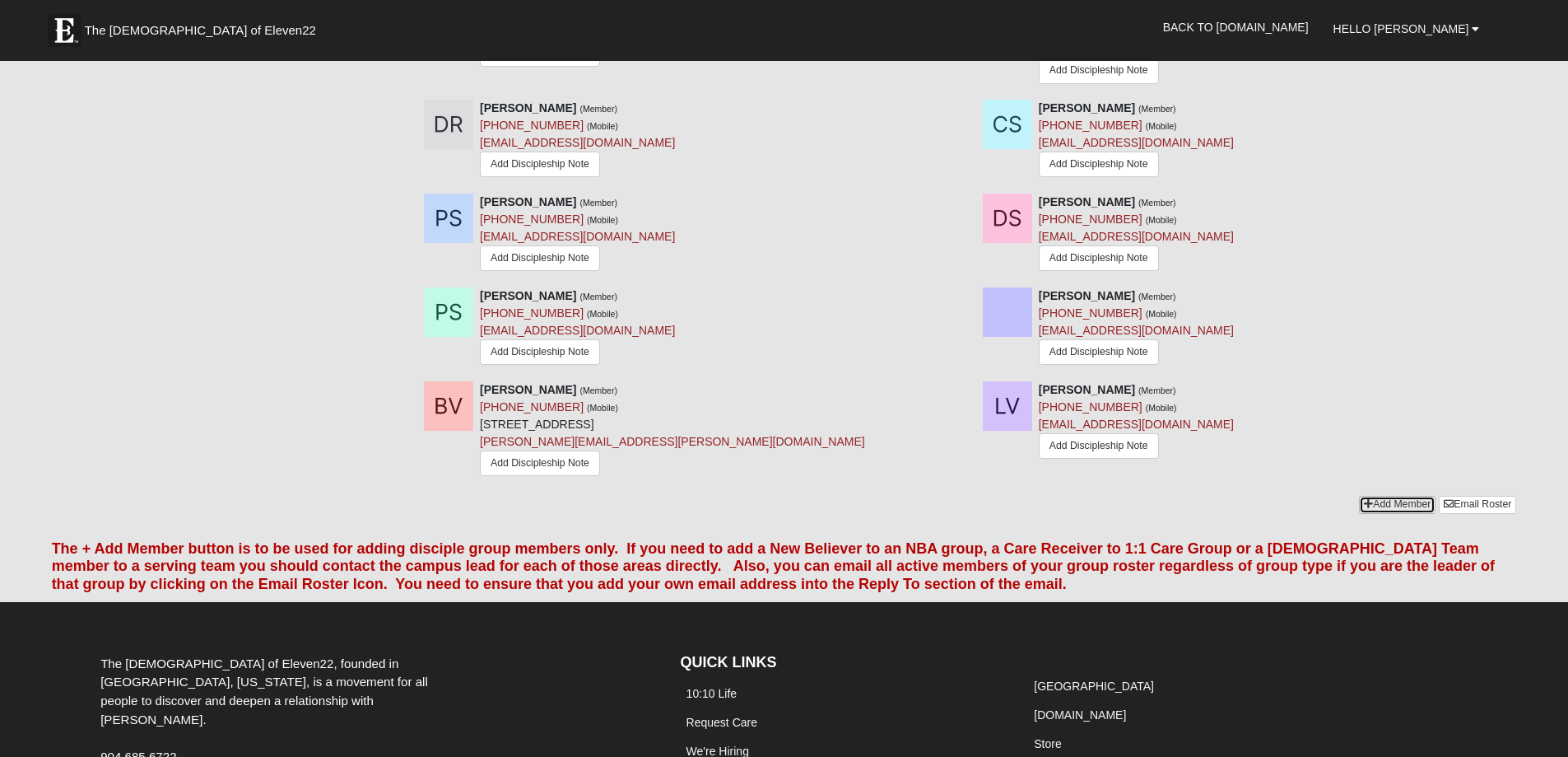
click at [1379, 496] on link "Add Member" at bounding box center [1398, 505] width 77 height 17
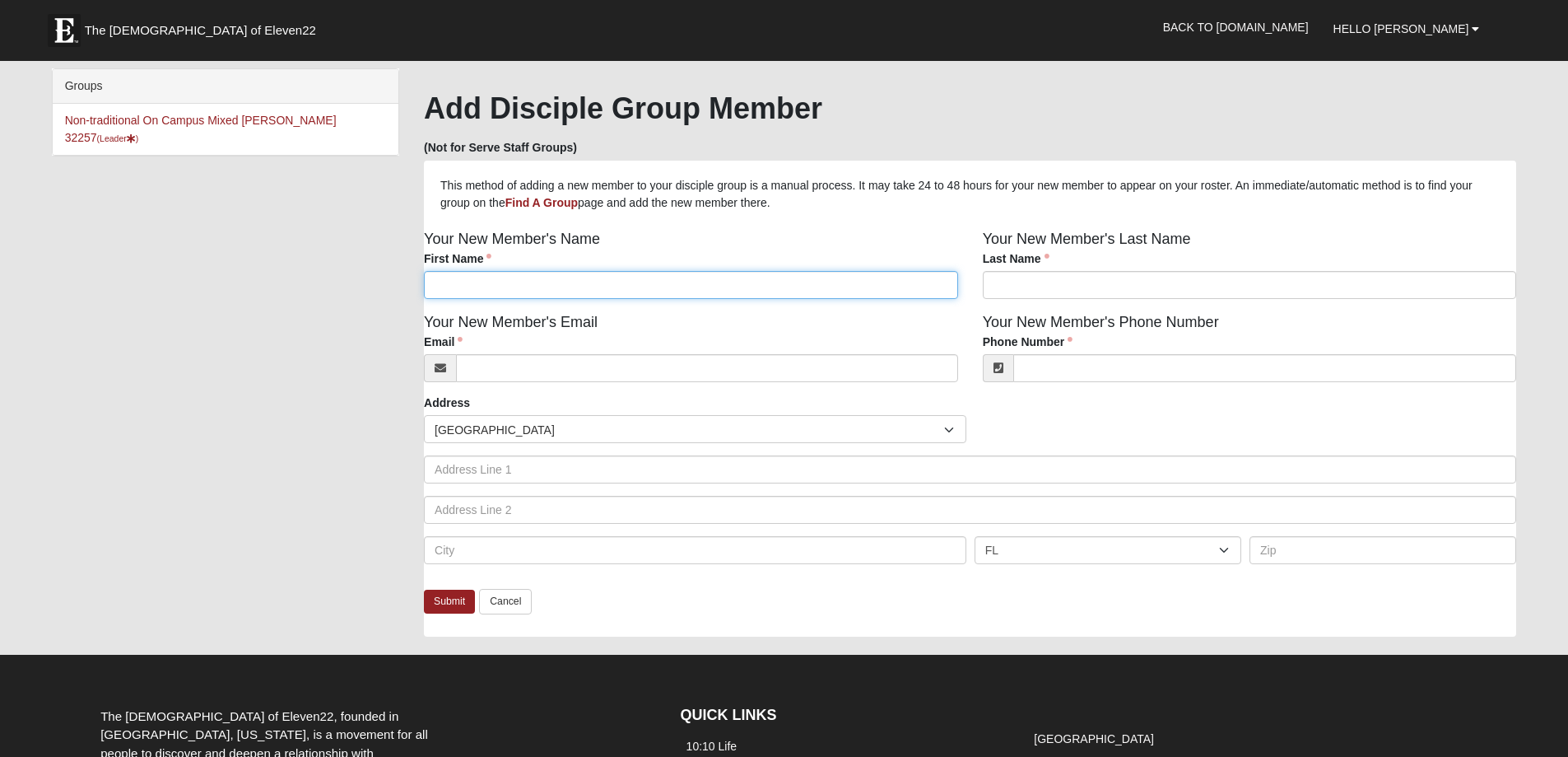
click at [557, 295] on input "First Name" at bounding box center [691, 285] width 534 height 28
type input "[PERSON_NAME]"
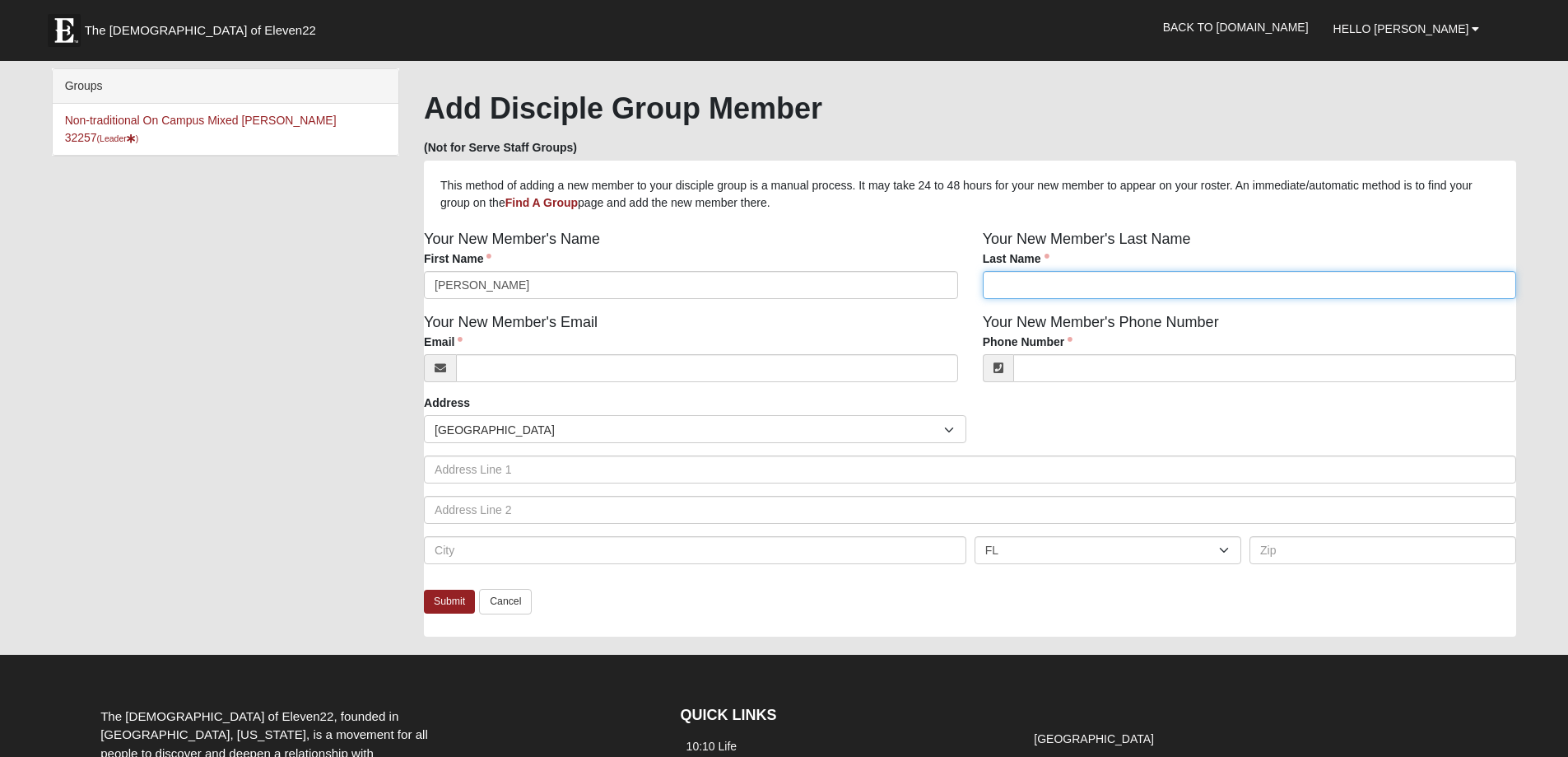
click at [1089, 286] on input "Last Name" at bounding box center [1250, 285] width 534 height 28
type input "Etze"
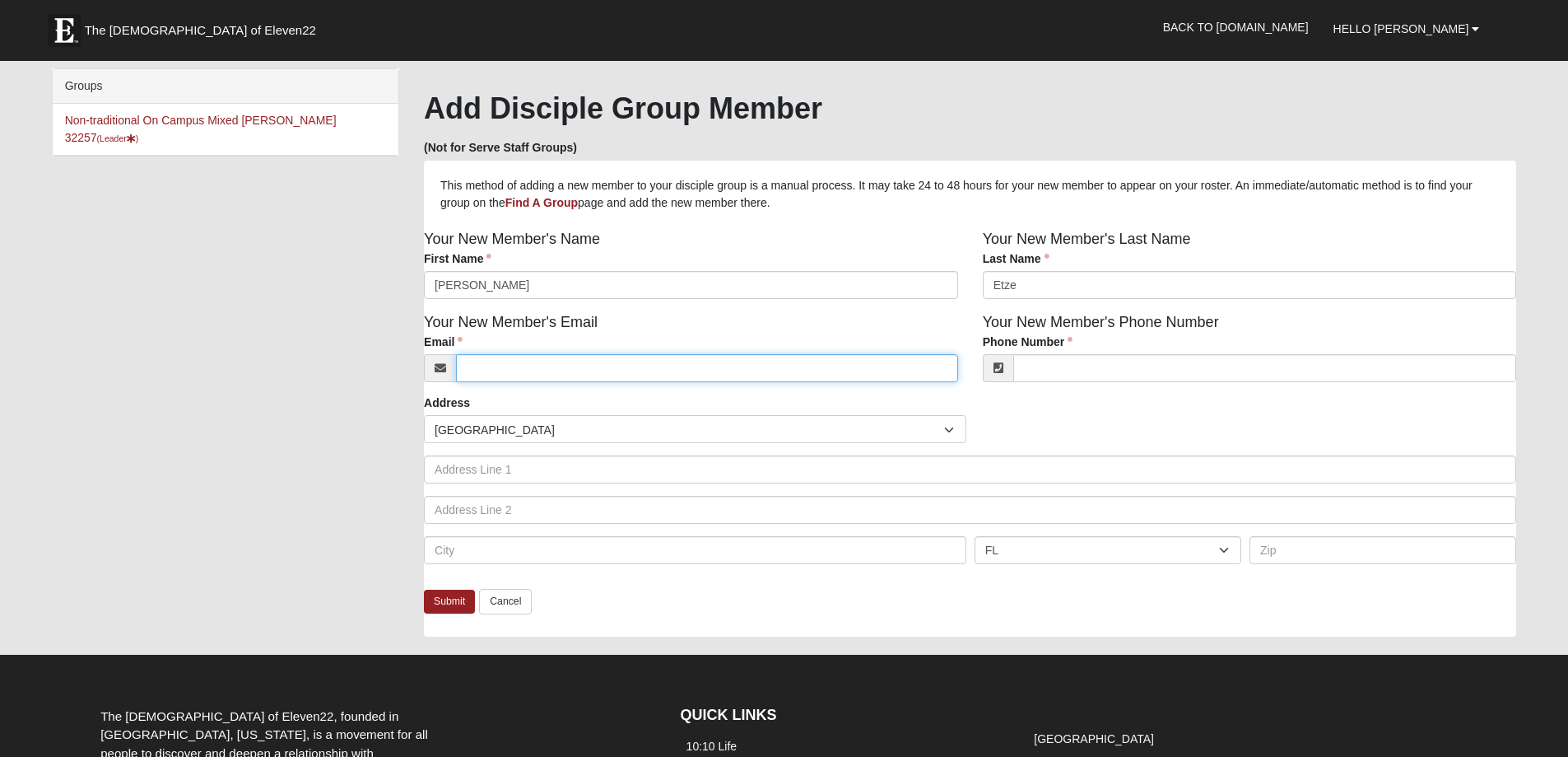
click at [591, 364] on input "Email" at bounding box center [706, 368] width 502 height 28
type input "ericetze18@gmail.com"
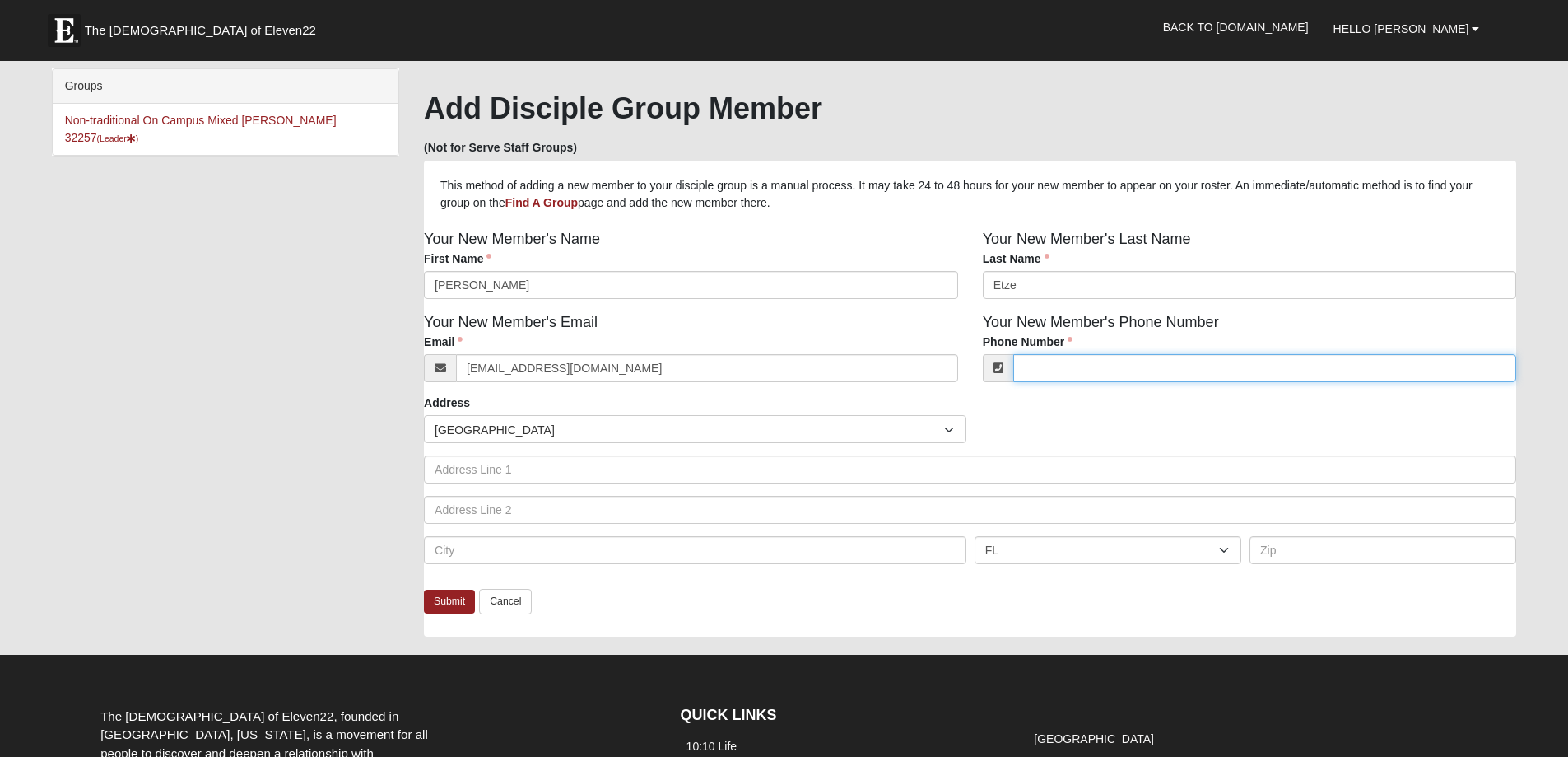
click at [1057, 364] on input "Phone Number" at bounding box center [1265, 368] width 504 height 28
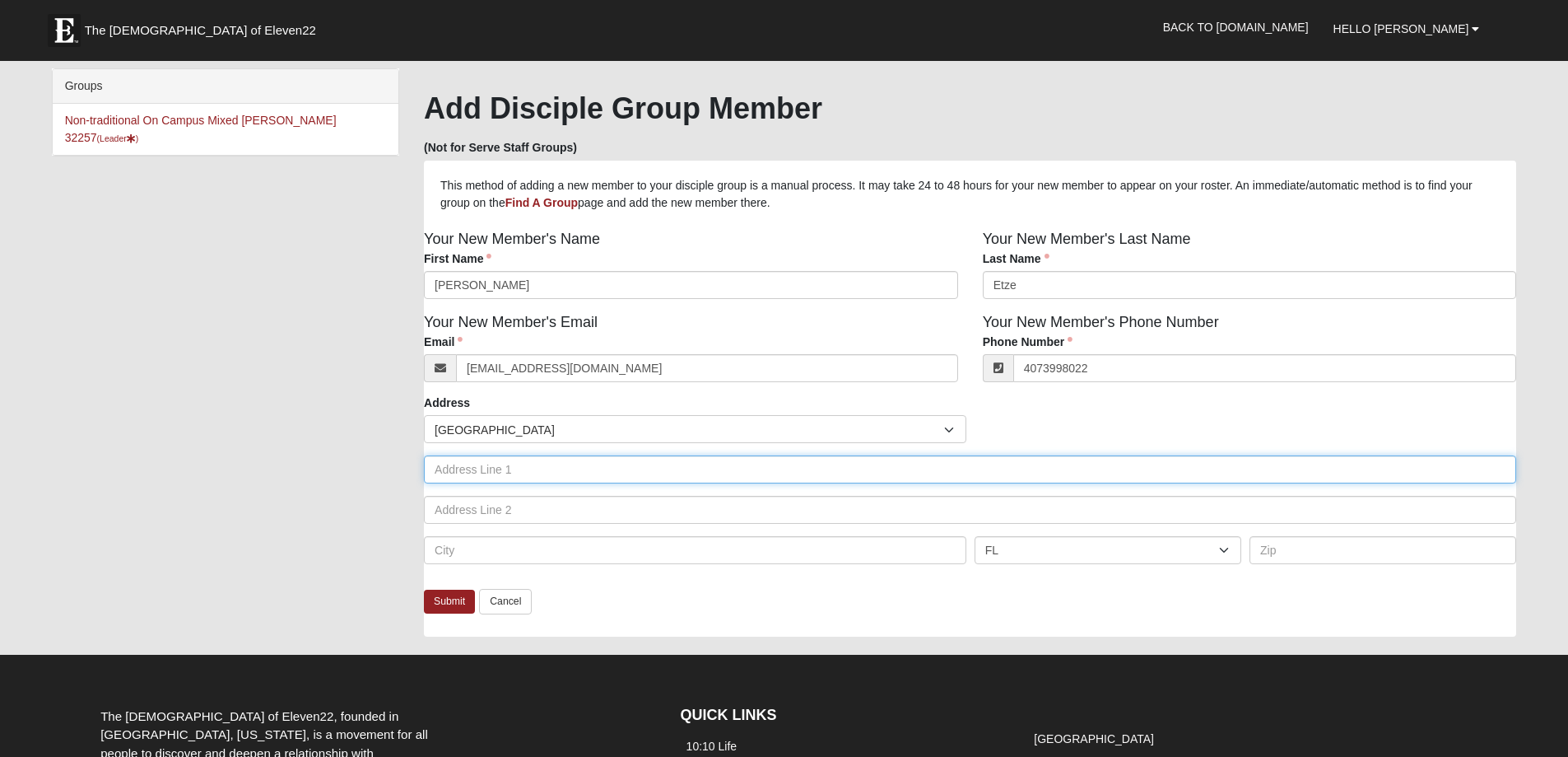
type input "(407) 399-8022"
click at [541, 466] on input "text" at bounding box center [970, 469] width 1092 height 28
type input "729 Piney Pl"
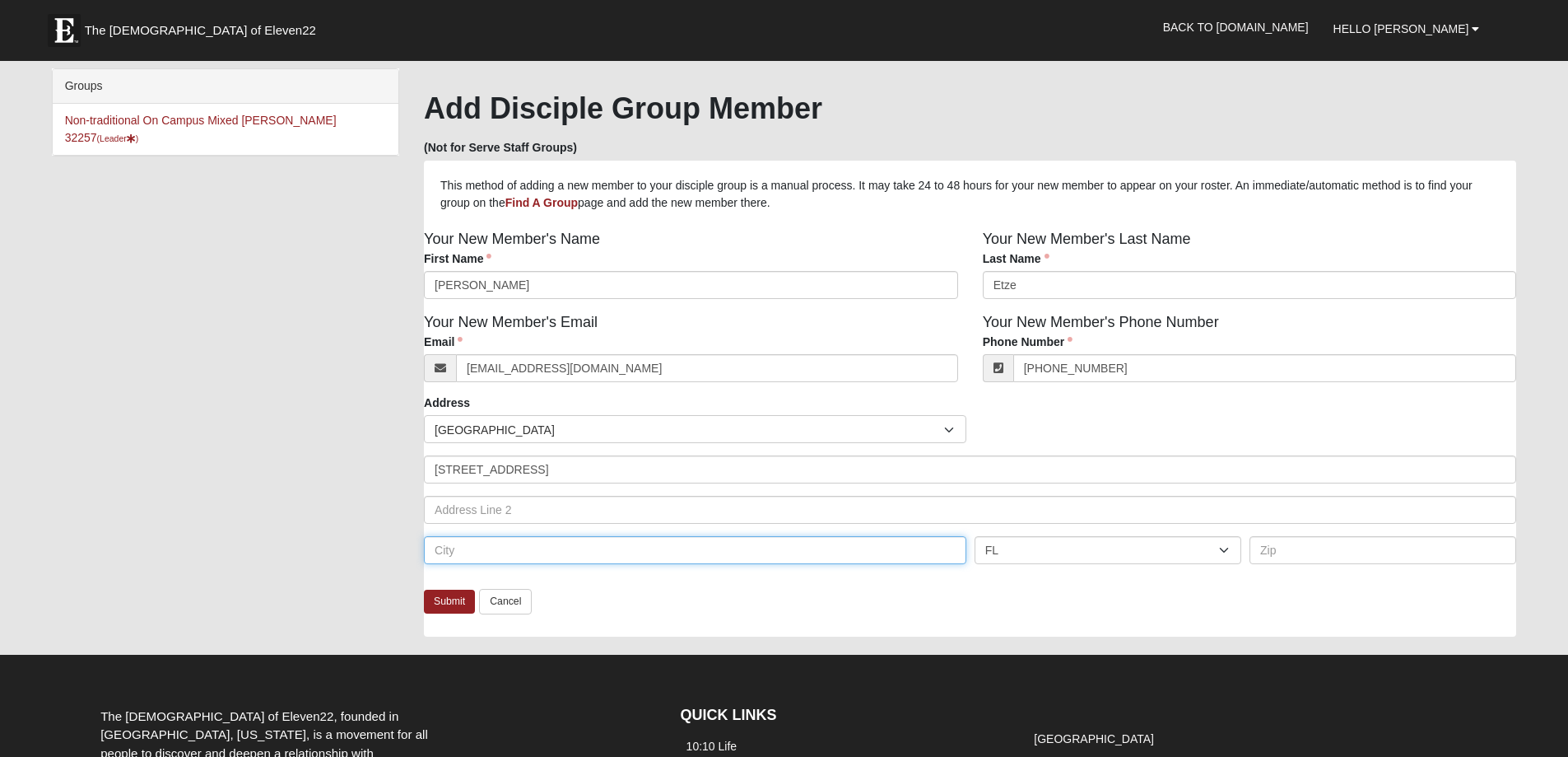
click at [478, 550] on input "text" at bounding box center [695, 550] width 542 height 28
type input "St Johns"
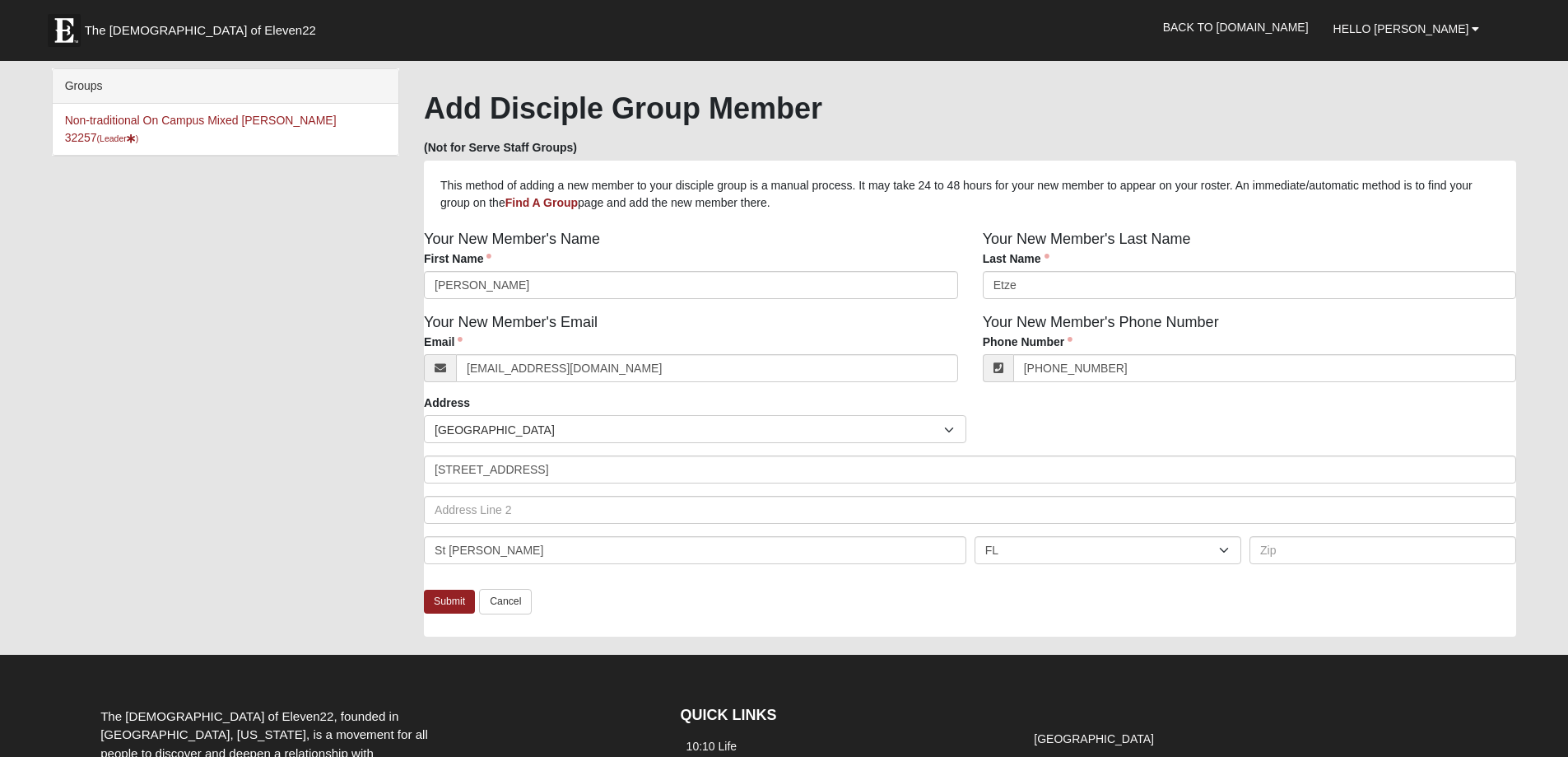
type input "32259"
click at [444, 608] on link "Submit" at bounding box center [450, 601] width 51 height 24
